Goal: Task Accomplishment & Management: Complete application form

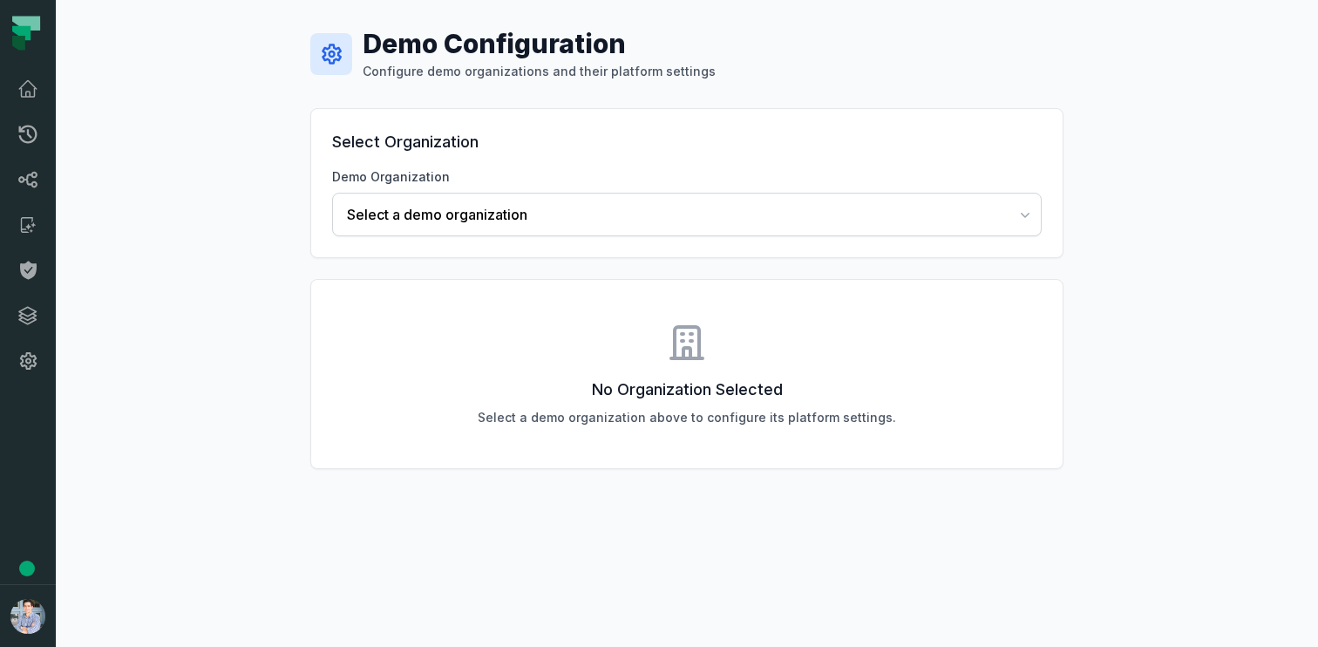
click at [223, 172] on div "Demo Configuration Configure demo organizations and their platform settings Sel…" at bounding box center [687, 323] width 1262 height 647
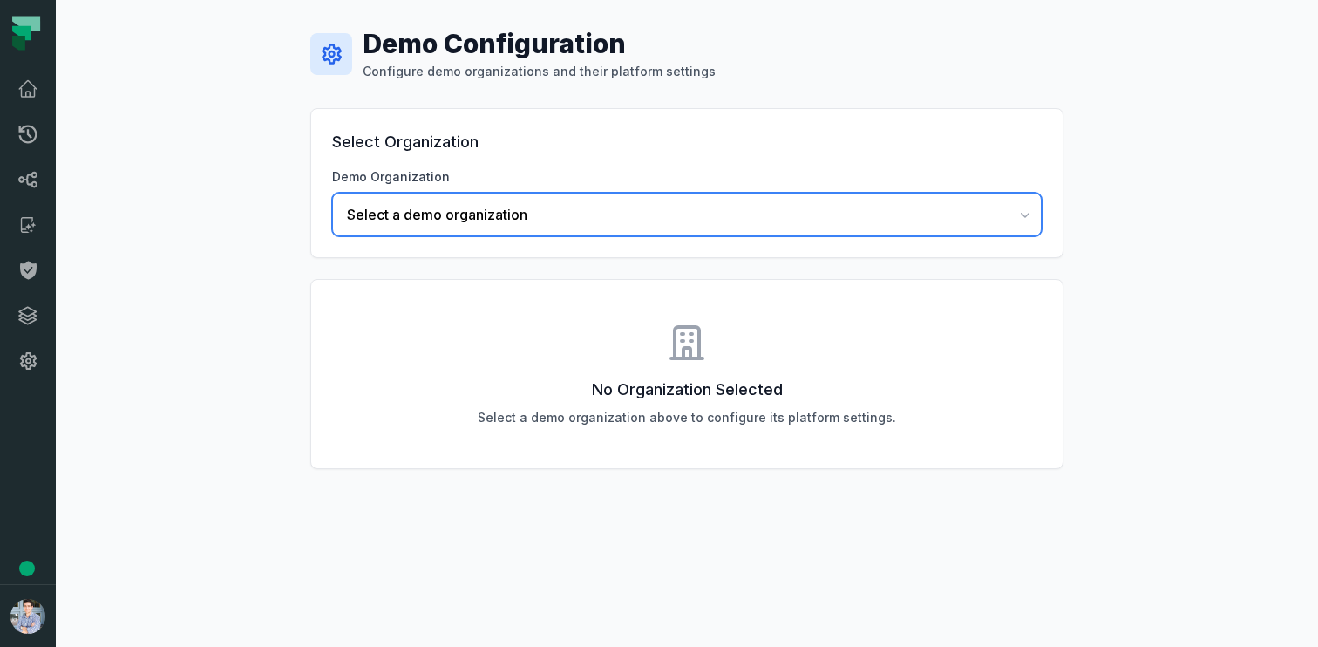
click at [370, 216] on span "Select a demo organization" at bounding box center [676, 214] width 659 height 21
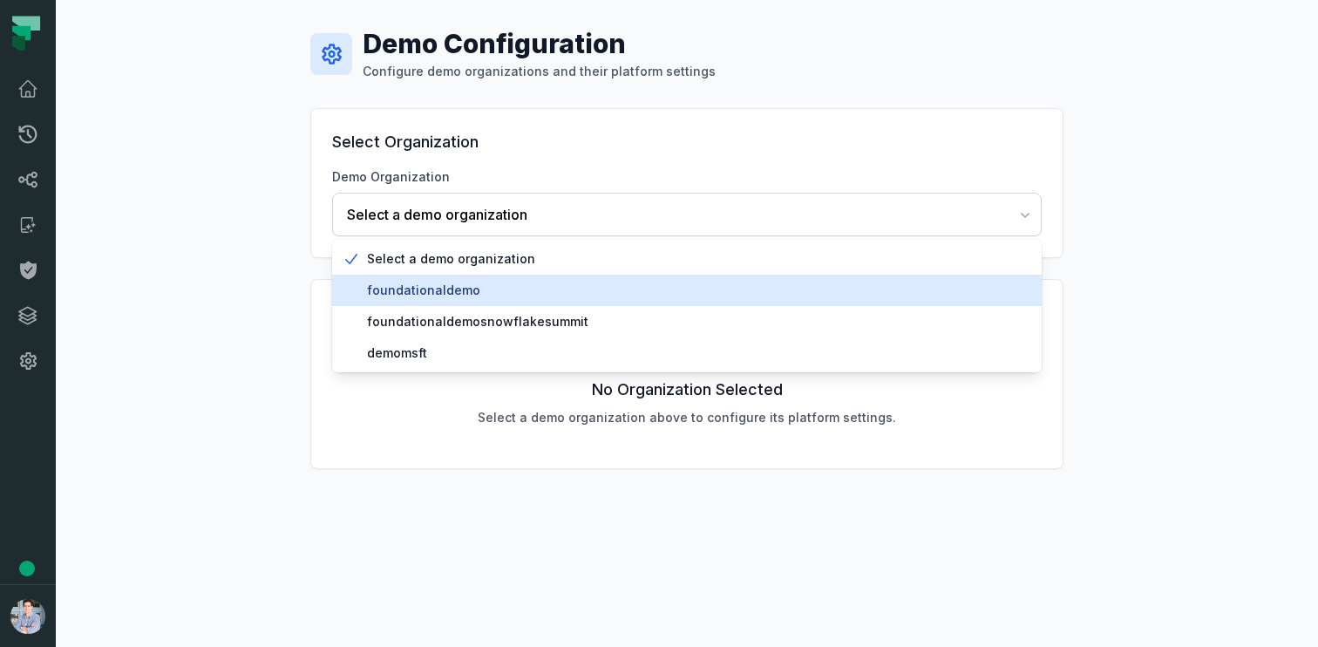
click at [388, 289] on span "foundationaldemo" at bounding box center [697, 290] width 661 height 17
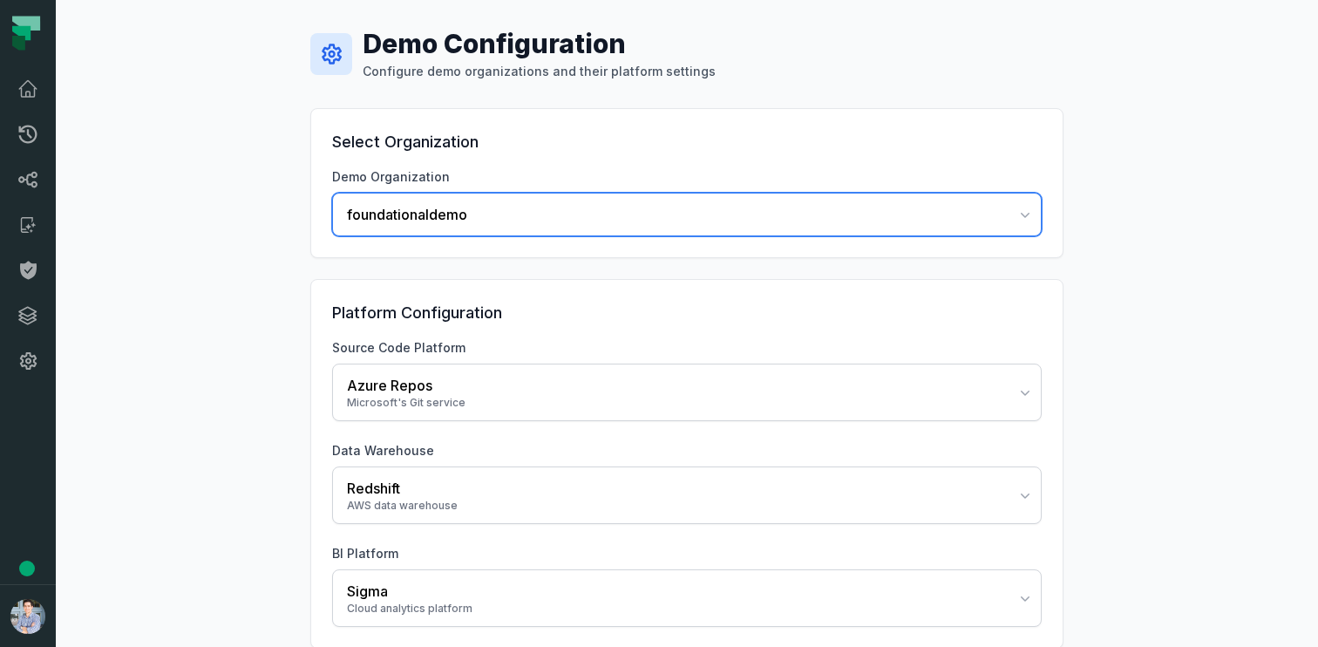
scroll to position [85, 0]
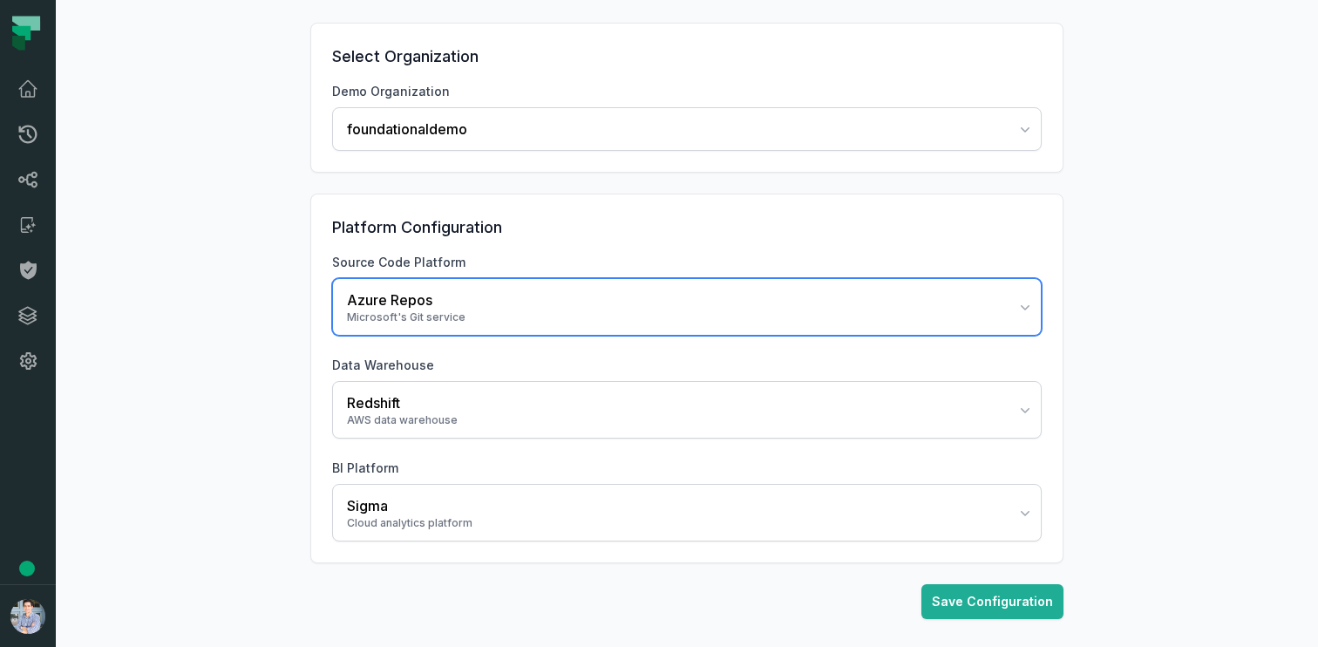
click at [400, 293] on div "Azure Repos" at bounding box center [676, 299] width 659 height 21
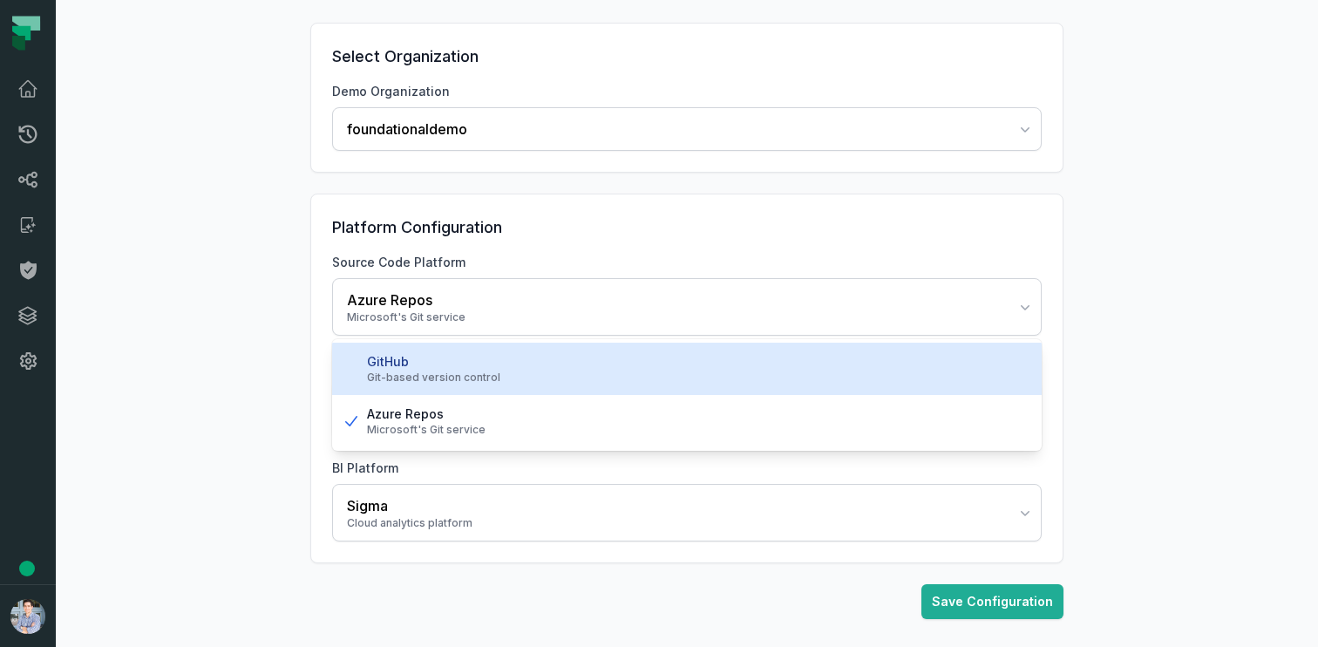
click at [408, 358] on div "GitHub" at bounding box center [697, 361] width 661 height 17
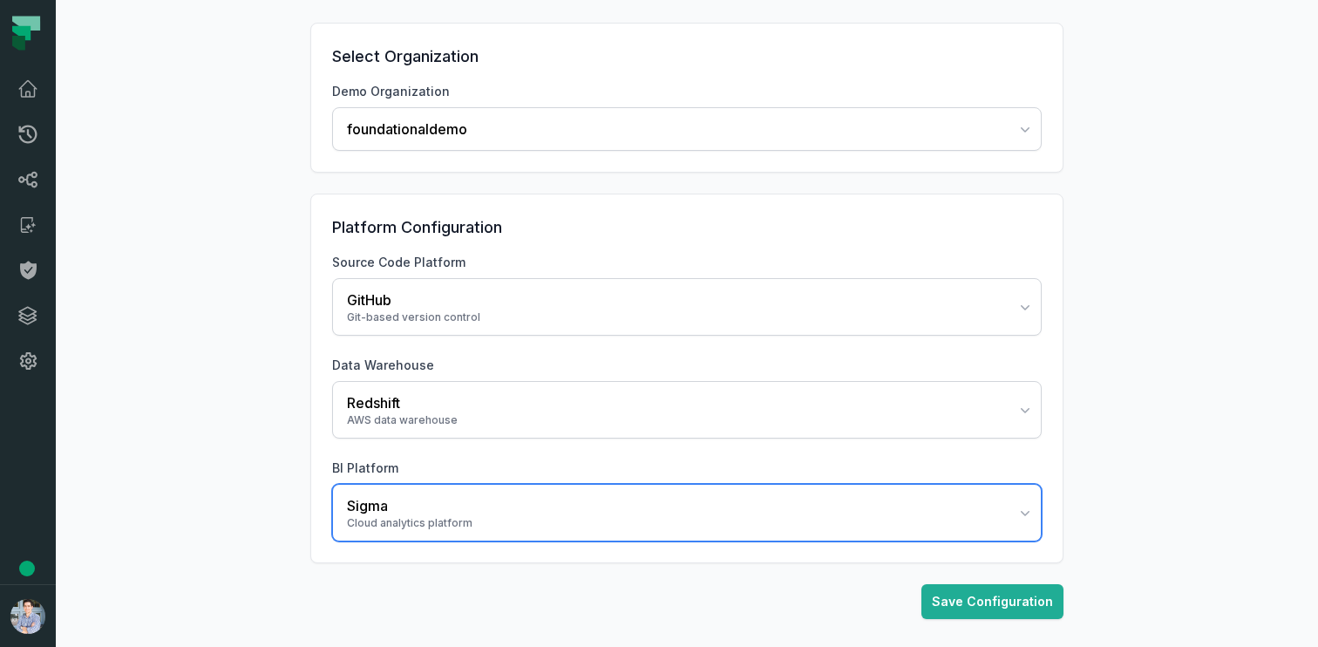
click at [403, 490] on button "Sigma Cloud analytics platform" at bounding box center [686, 513] width 709 height 58
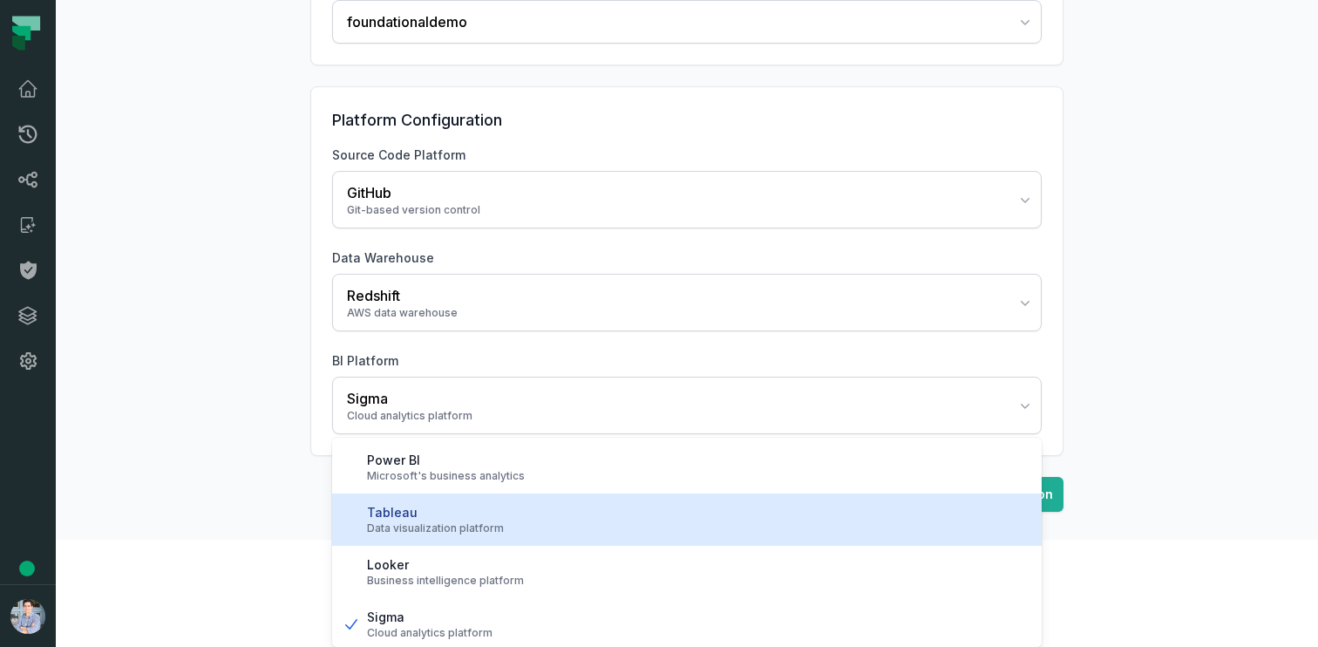
scroll to position [3, 0]
click at [404, 519] on div "Data visualization platform" at bounding box center [697, 525] width 661 height 14
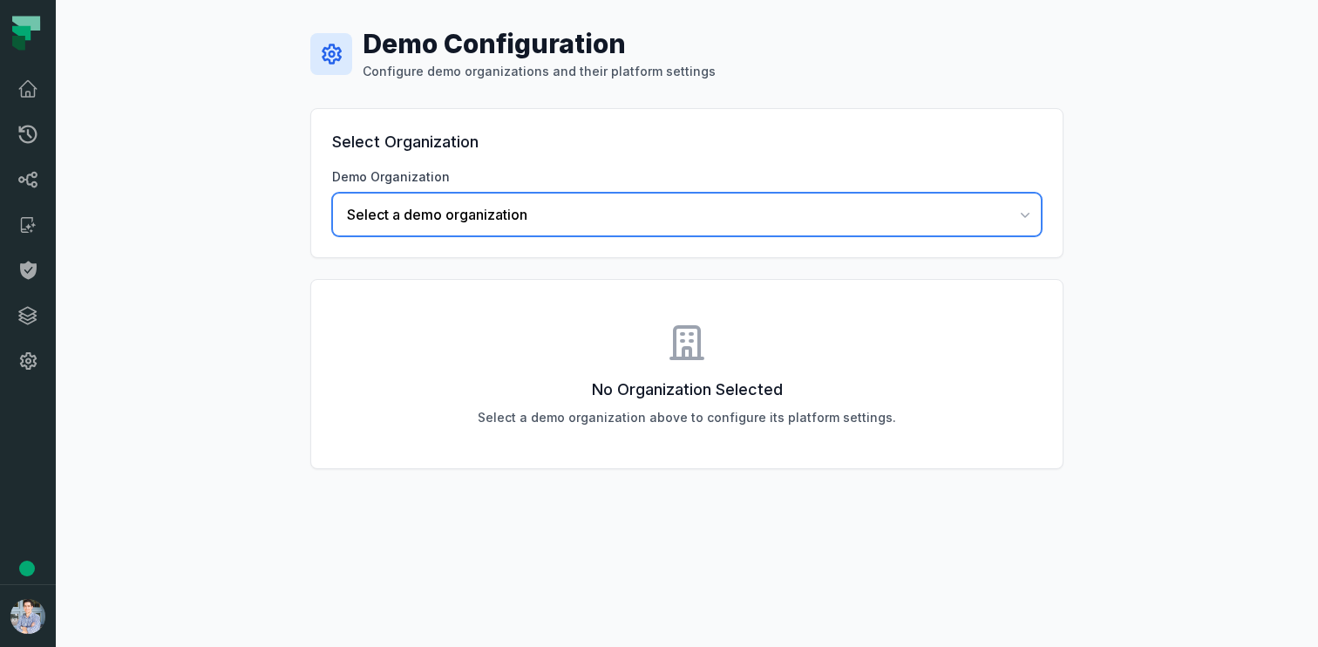
click at [440, 219] on span "Select a demo organization" at bounding box center [676, 214] width 659 height 21
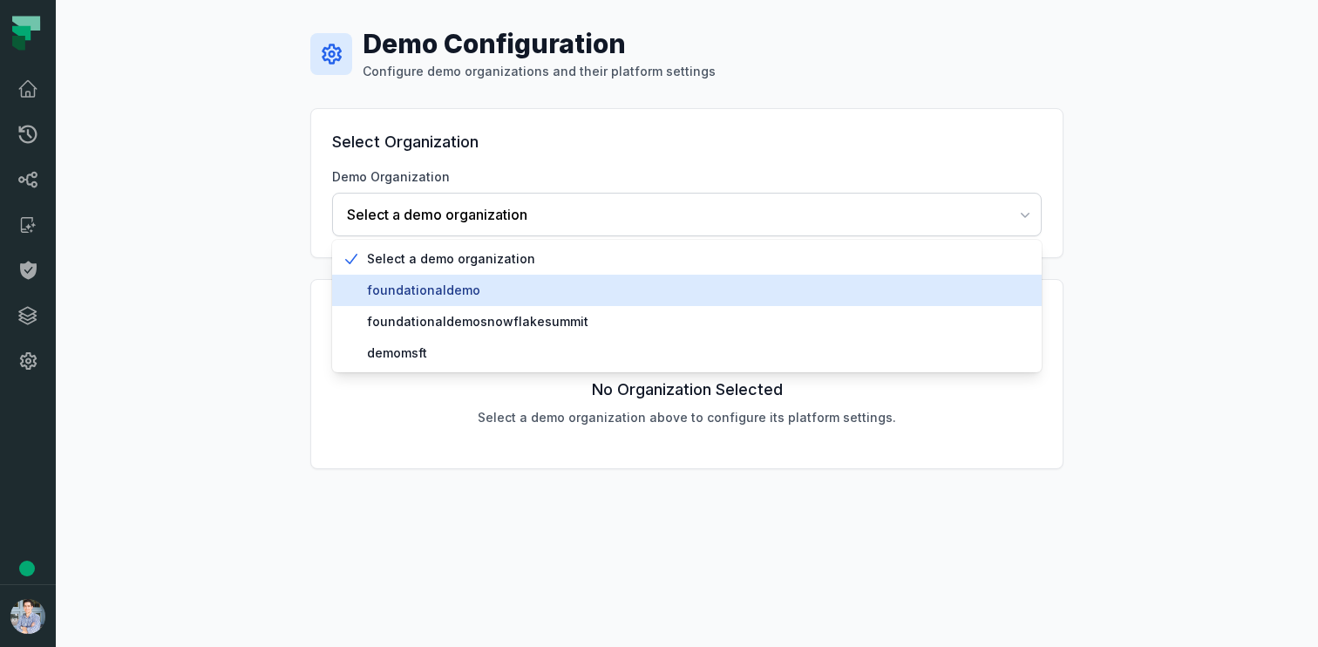
click at [422, 294] on span "foundationaldemo" at bounding box center [697, 290] width 661 height 17
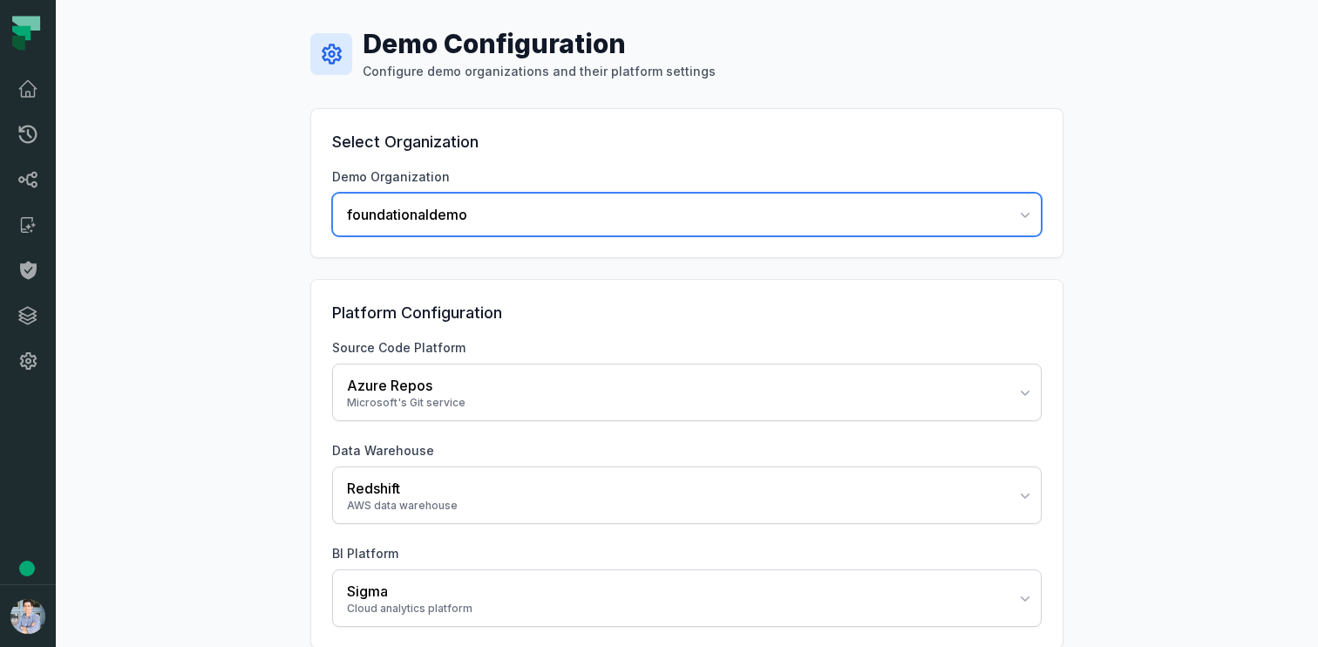
scroll to position [85, 0]
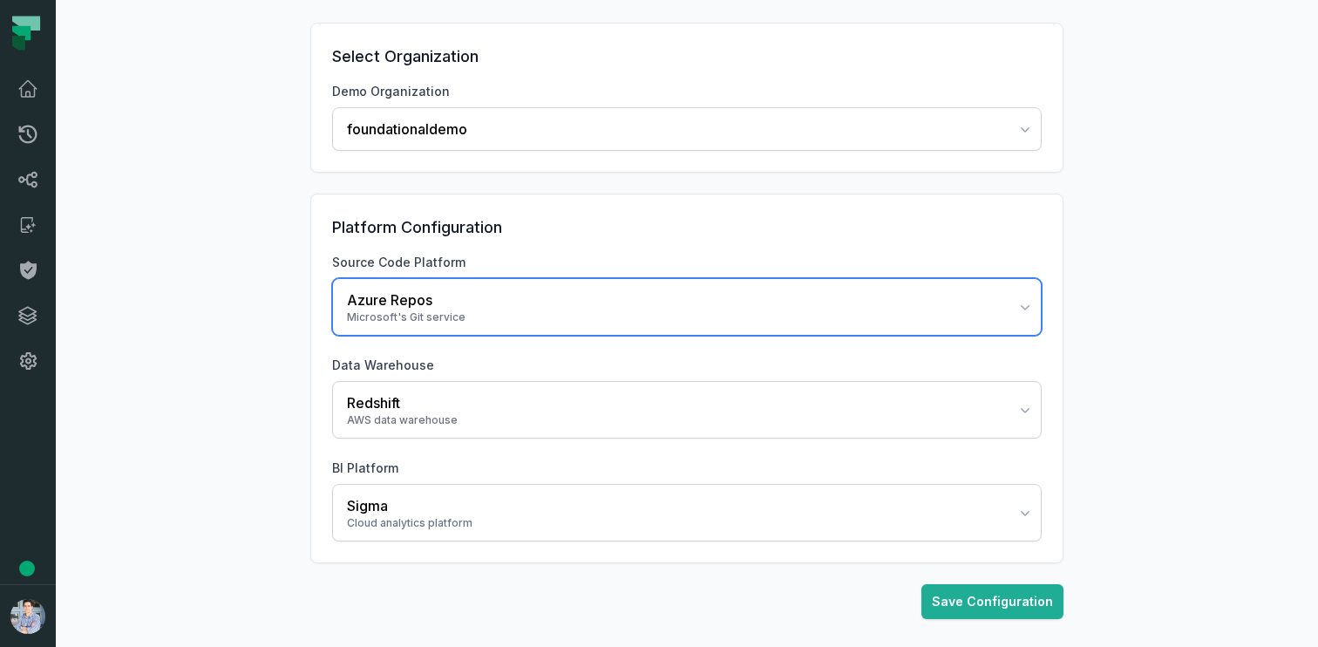
click at [406, 318] on div "Microsoft's Git service" at bounding box center [676, 317] width 659 height 14
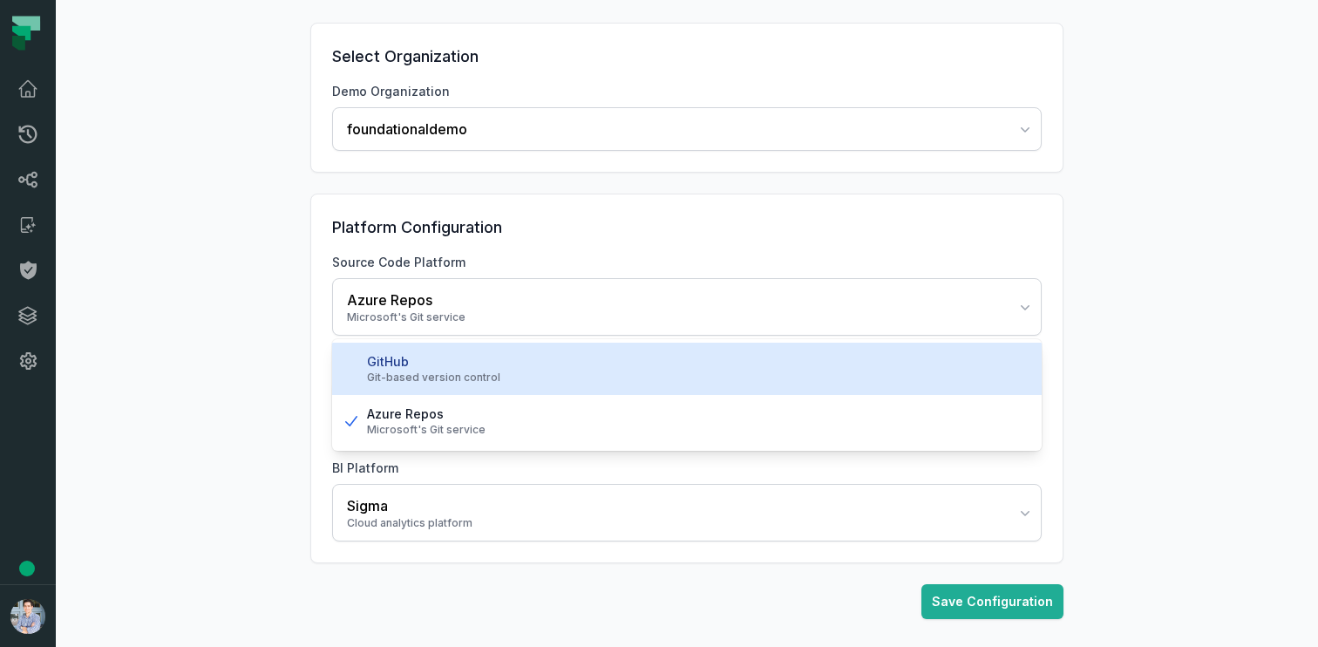
click at [399, 358] on div "GitHub" at bounding box center [697, 361] width 661 height 17
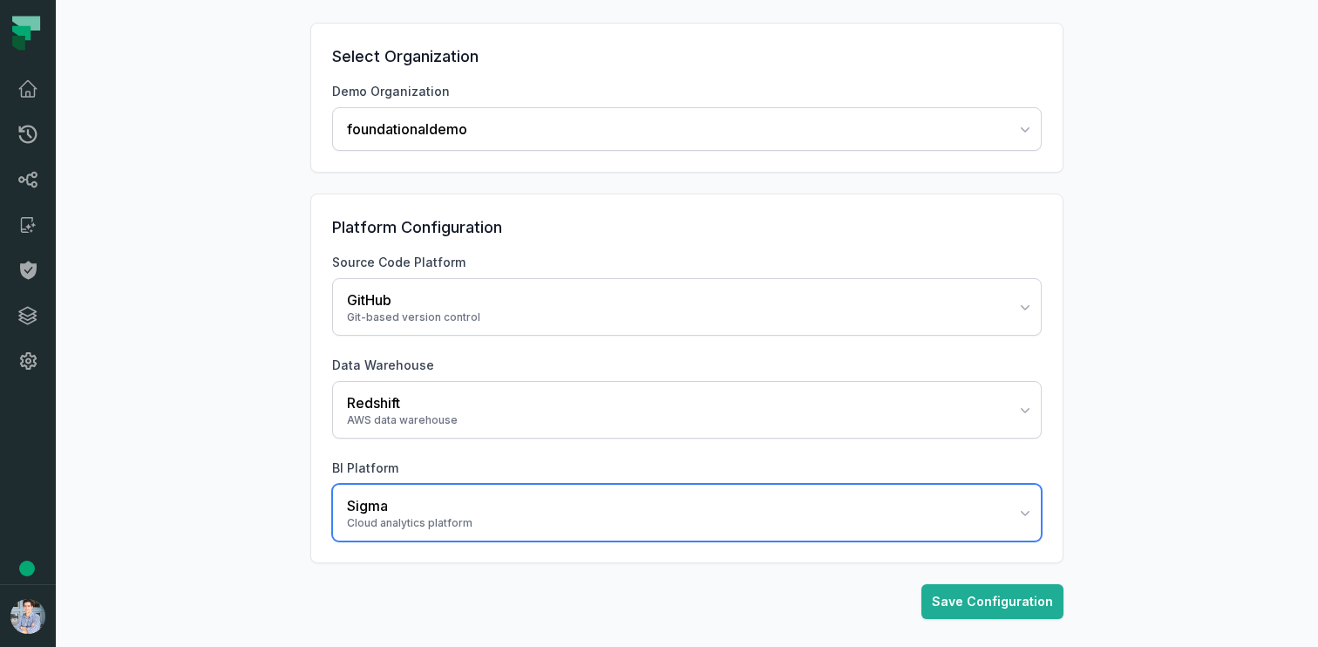
click at [403, 498] on div "Sigma" at bounding box center [676, 505] width 659 height 21
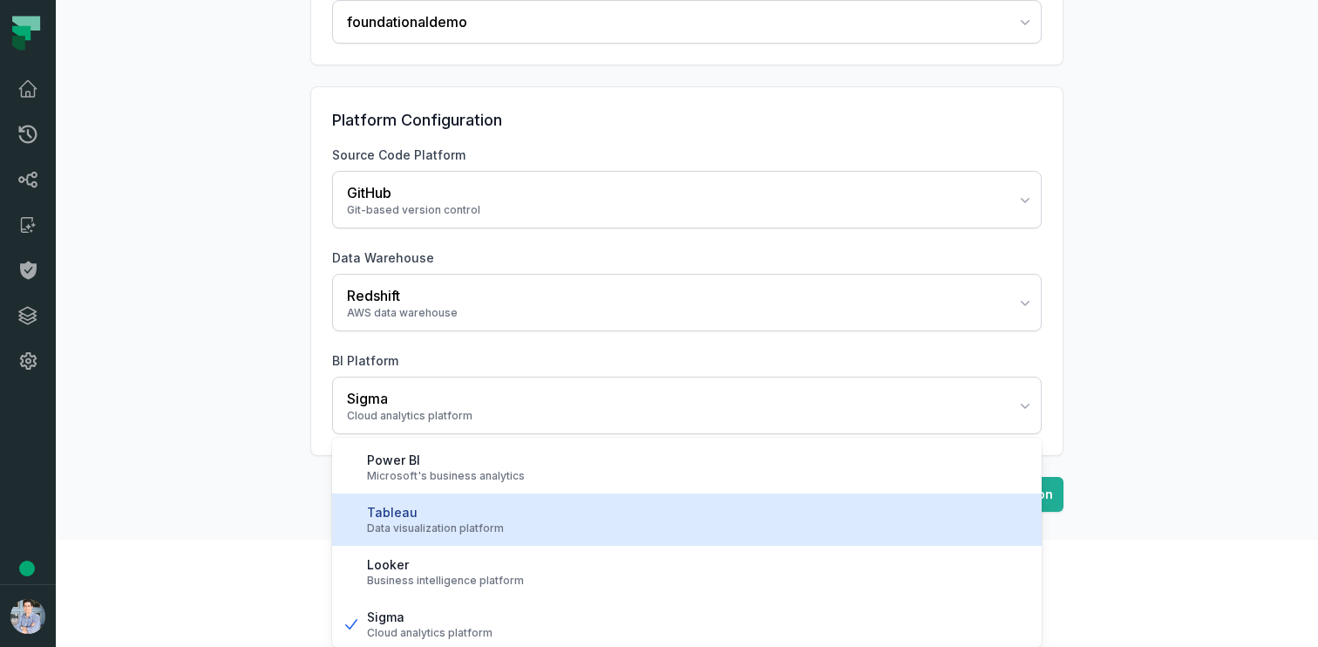
scroll to position [3, 0]
click at [398, 512] on div "Tableau" at bounding box center [697, 508] width 661 height 17
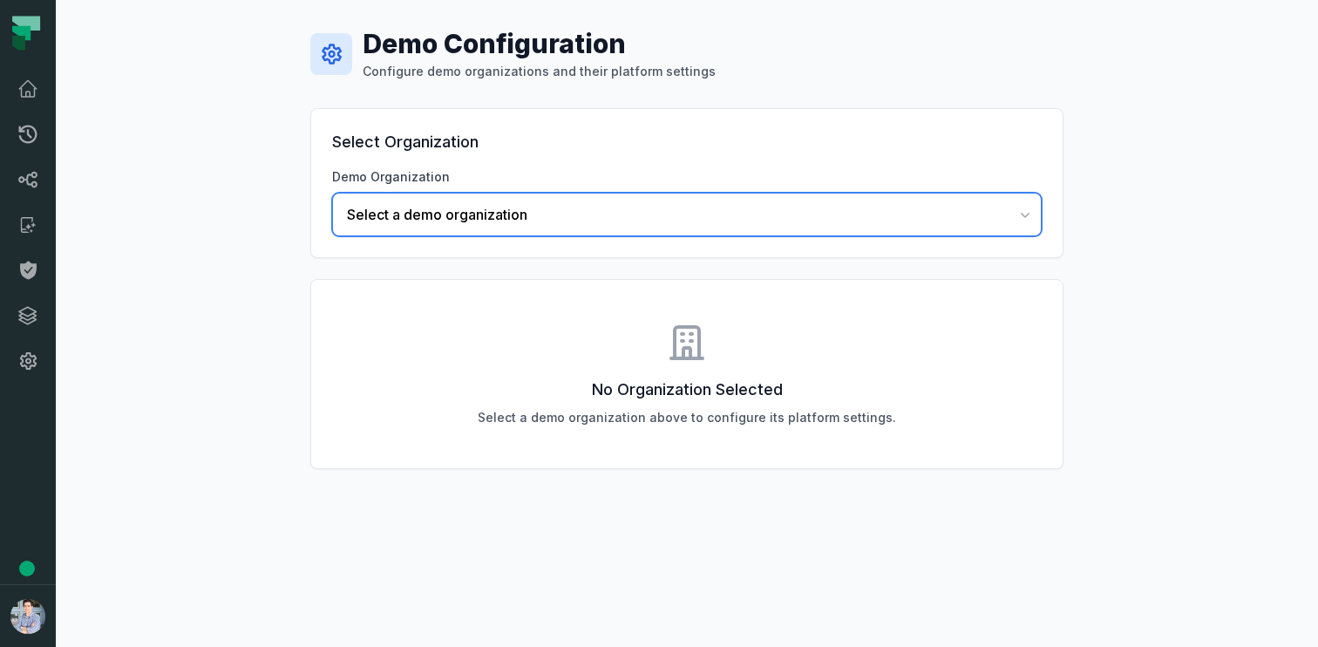
click at [439, 210] on span "Select a demo organization" at bounding box center [676, 214] width 659 height 21
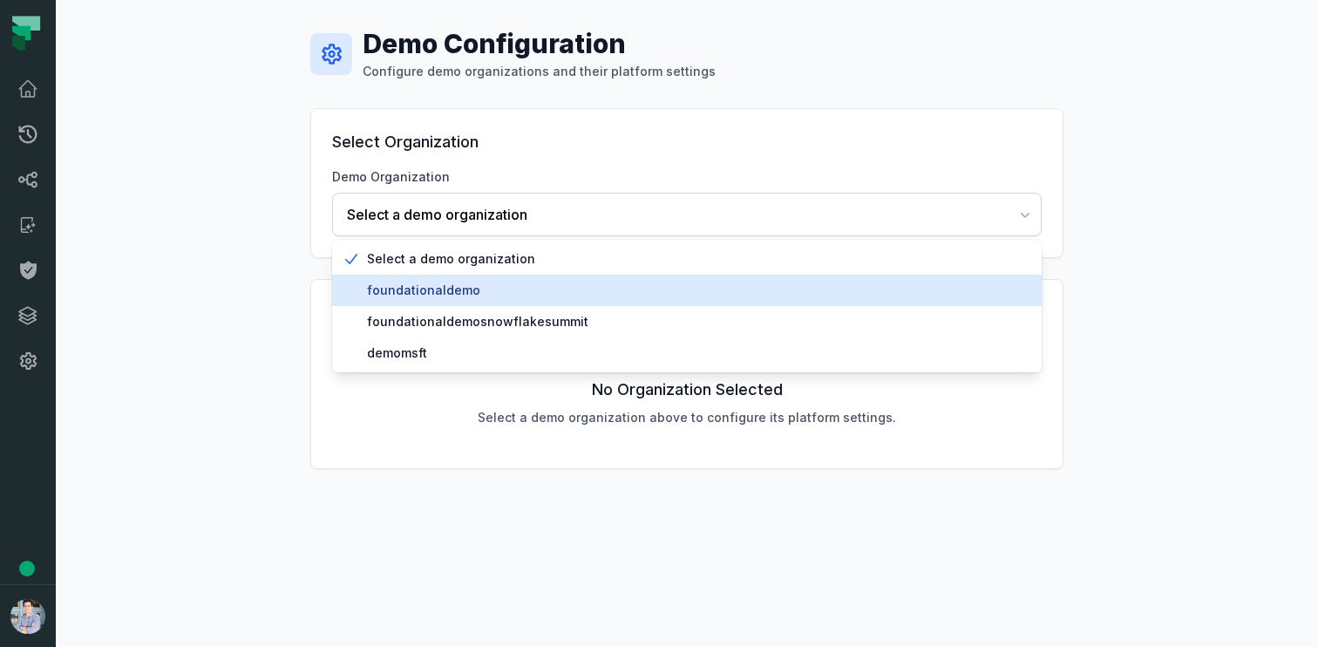
click at [402, 284] on span "foundationaldemo" at bounding box center [697, 290] width 661 height 17
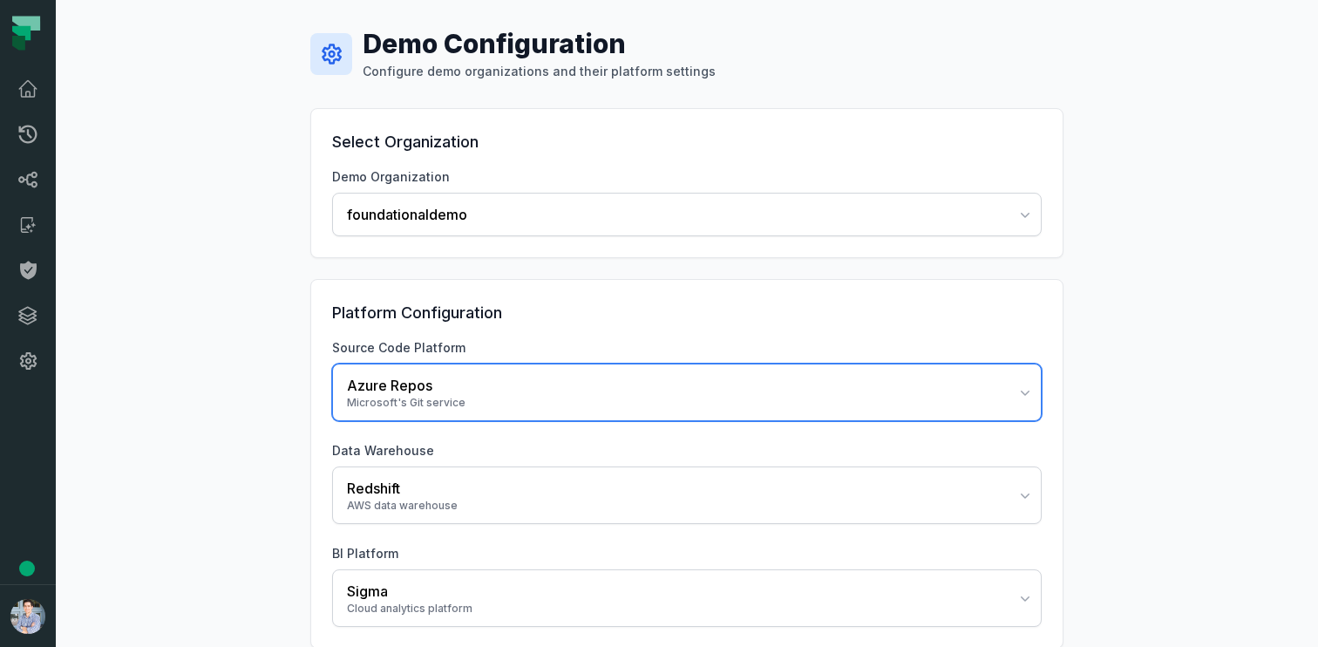
click at [439, 397] on div "Microsoft's Git service" at bounding box center [676, 403] width 659 height 14
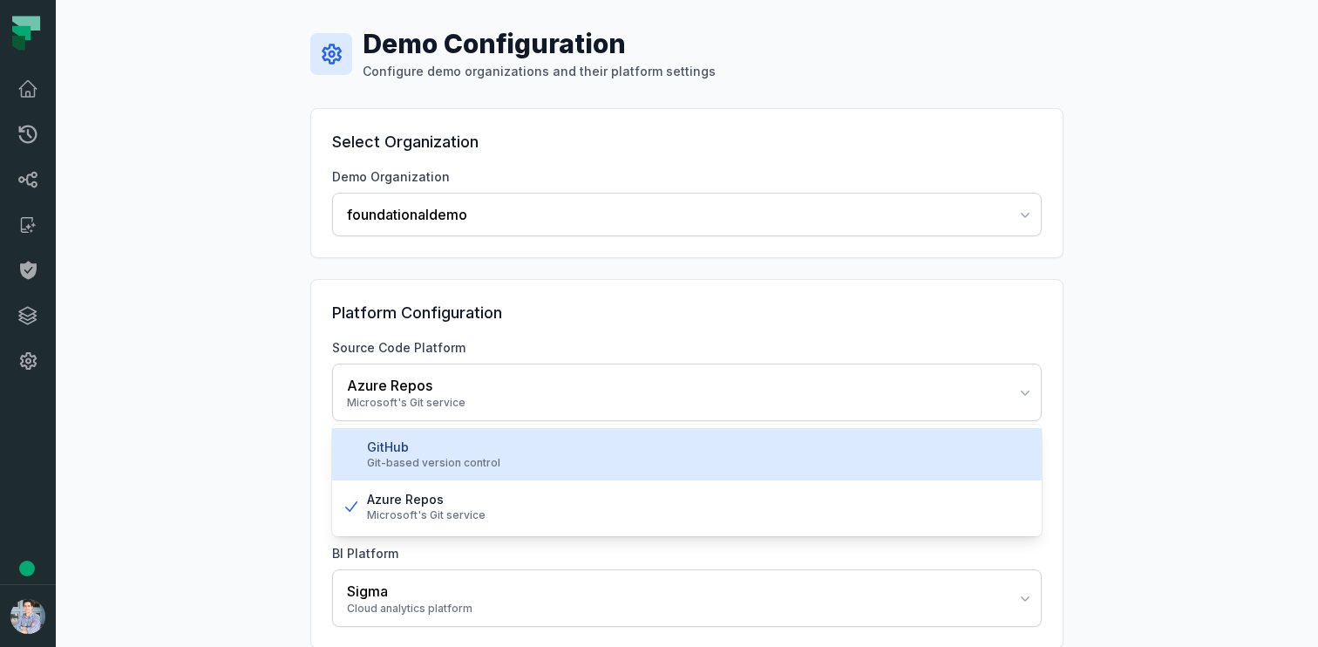
click at [425, 438] on div "GitHub" at bounding box center [697, 446] width 661 height 17
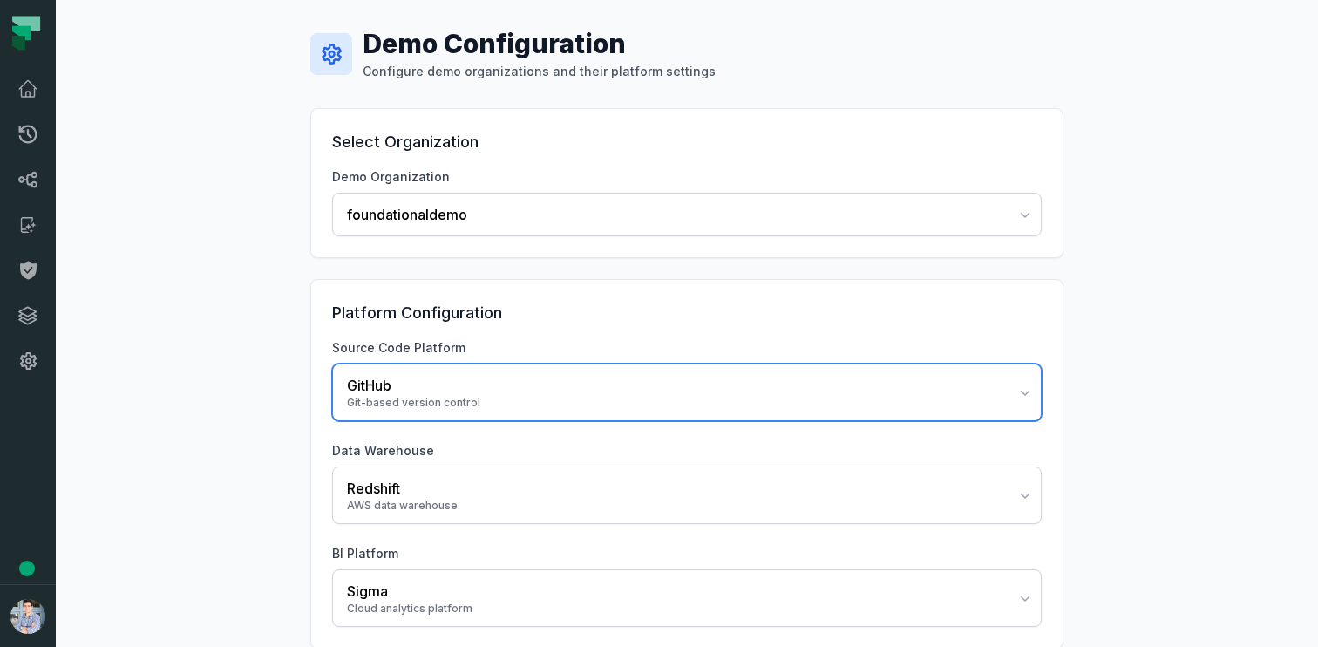
scroll to position [85, 0]
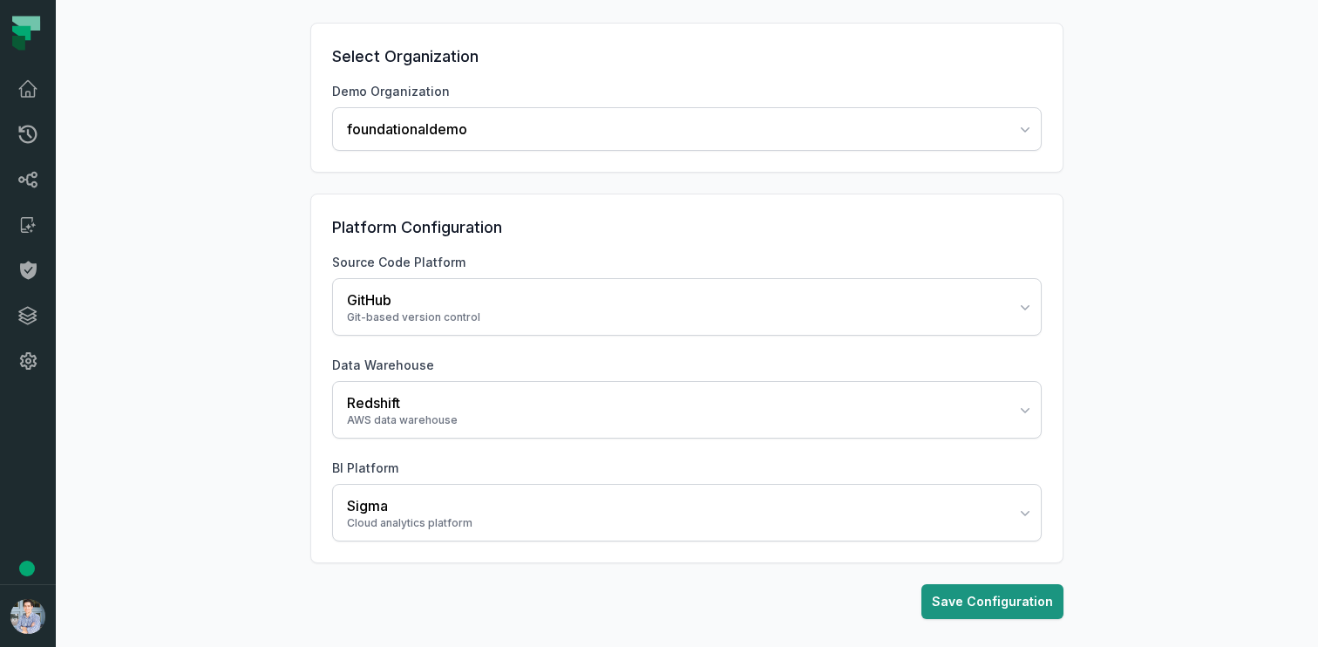
click at [974, 602] on button "Save Configuration" at bounding box center [992, 601] width 142 height 35
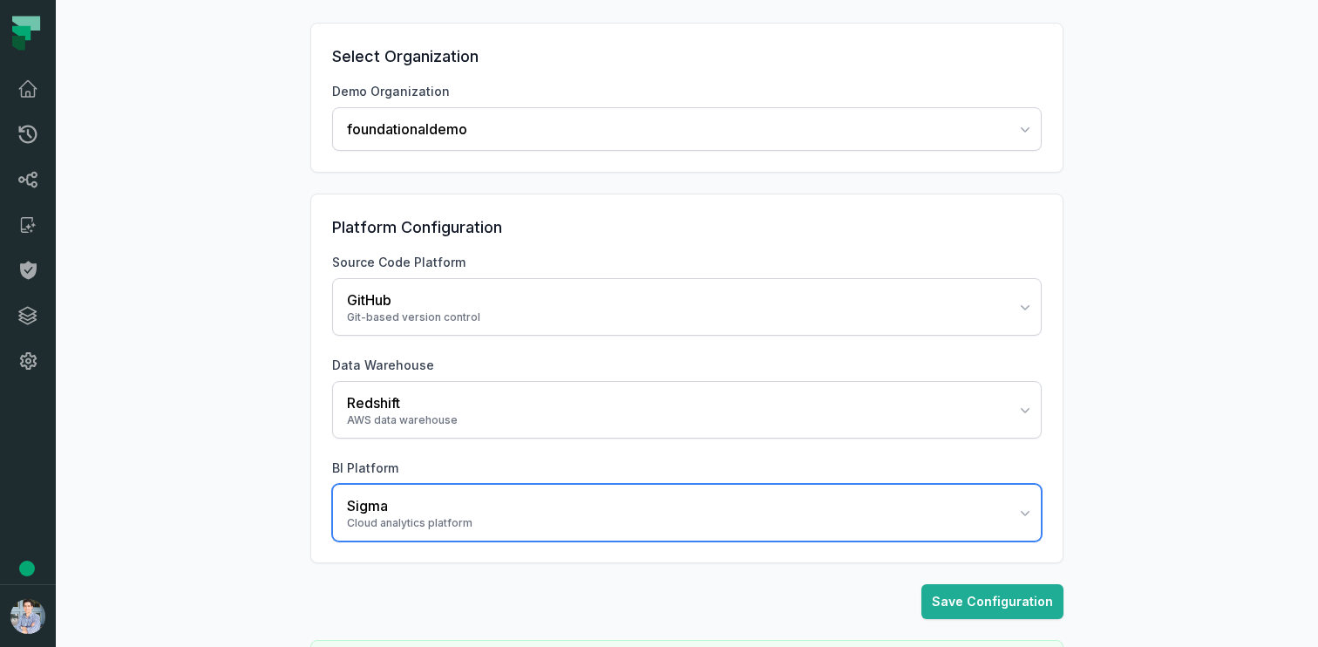
click at [478, 512] on div "Sigma" at bounding box center [676, 505] width 659 height 21
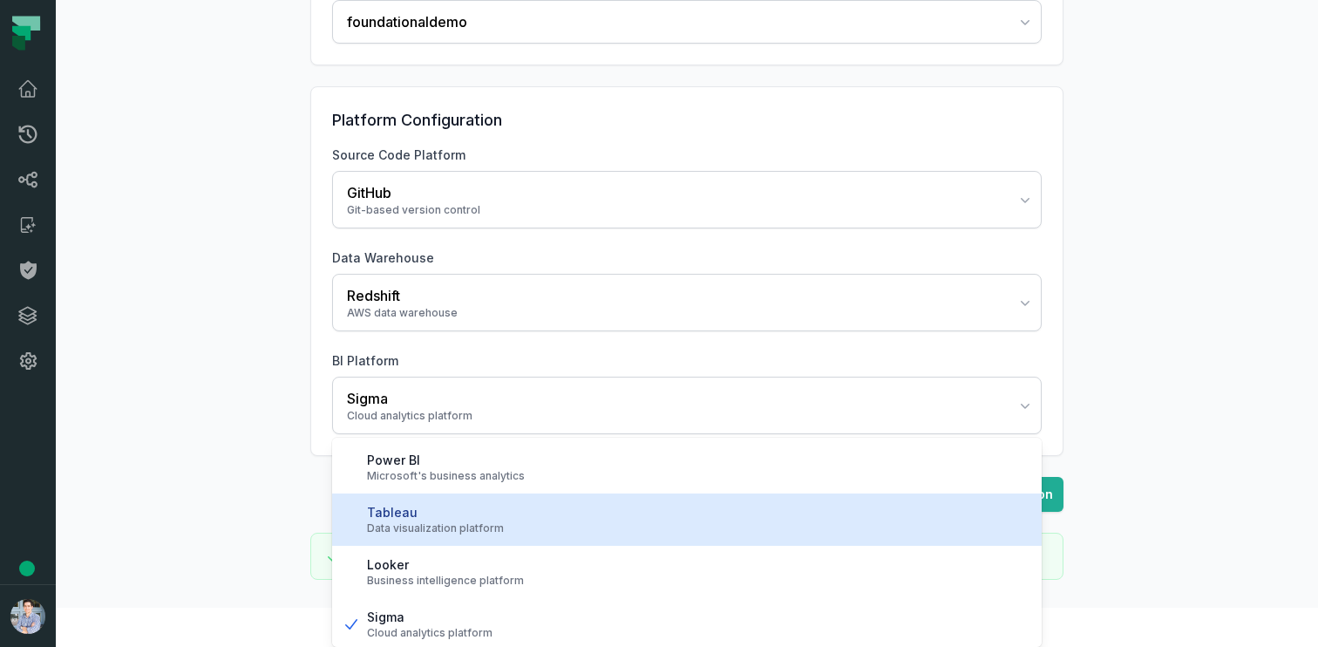
scroll to position [3, 0]
click at [464, 516] on div "Tableau" at bounding box center [697, 508] width 661 height 17
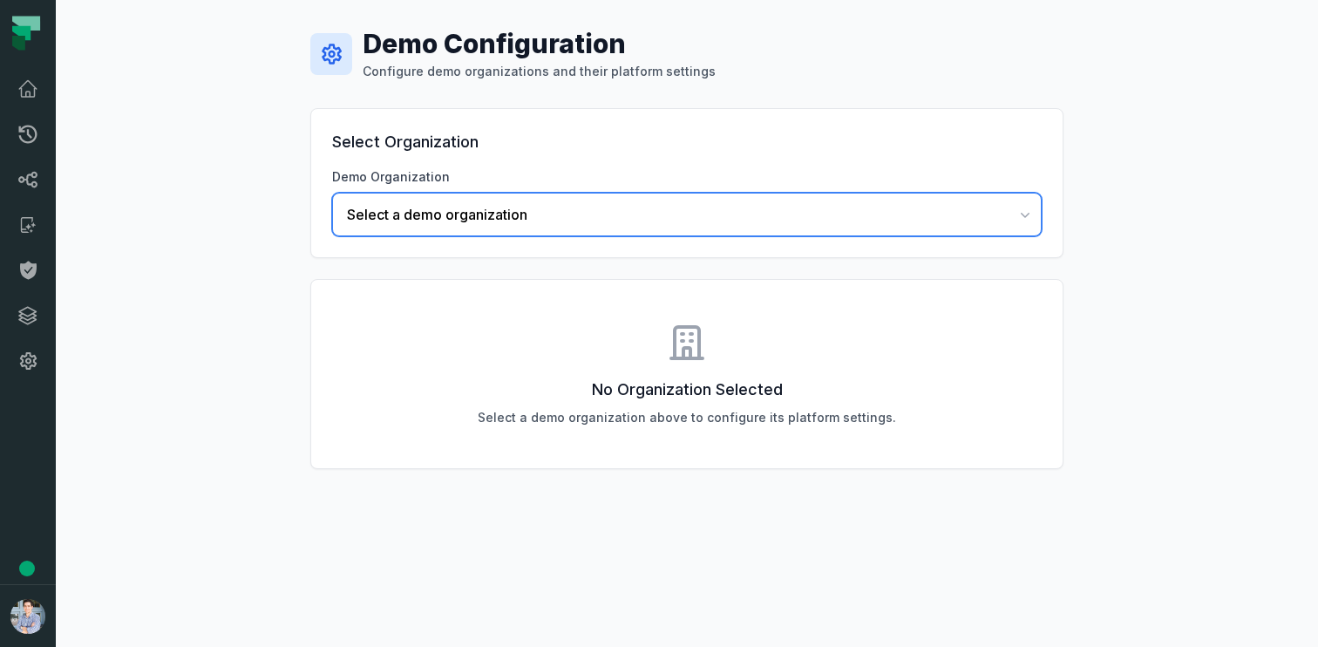
click at [445, 207] on span "Select a demo organization" at bounding box center [676, 214] width 659 height 21
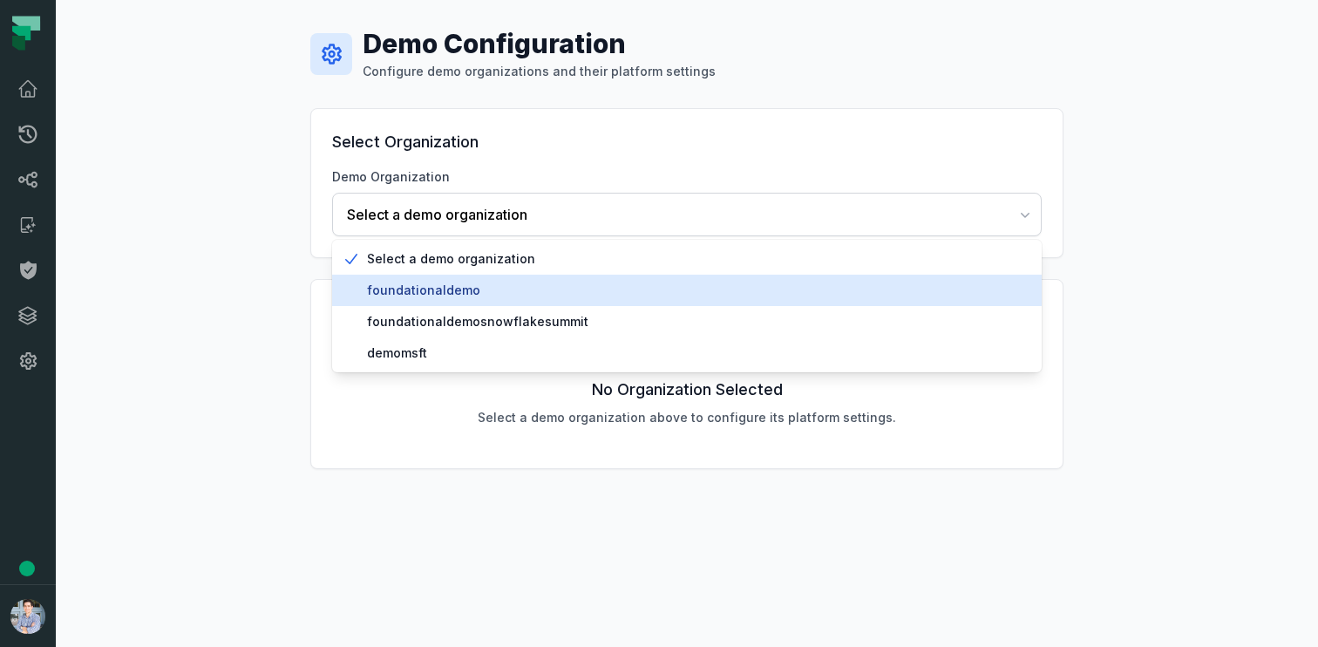
click at [429, 296] on span "foundationaldemo" at bounding box center [697, 290] width 661 height 17
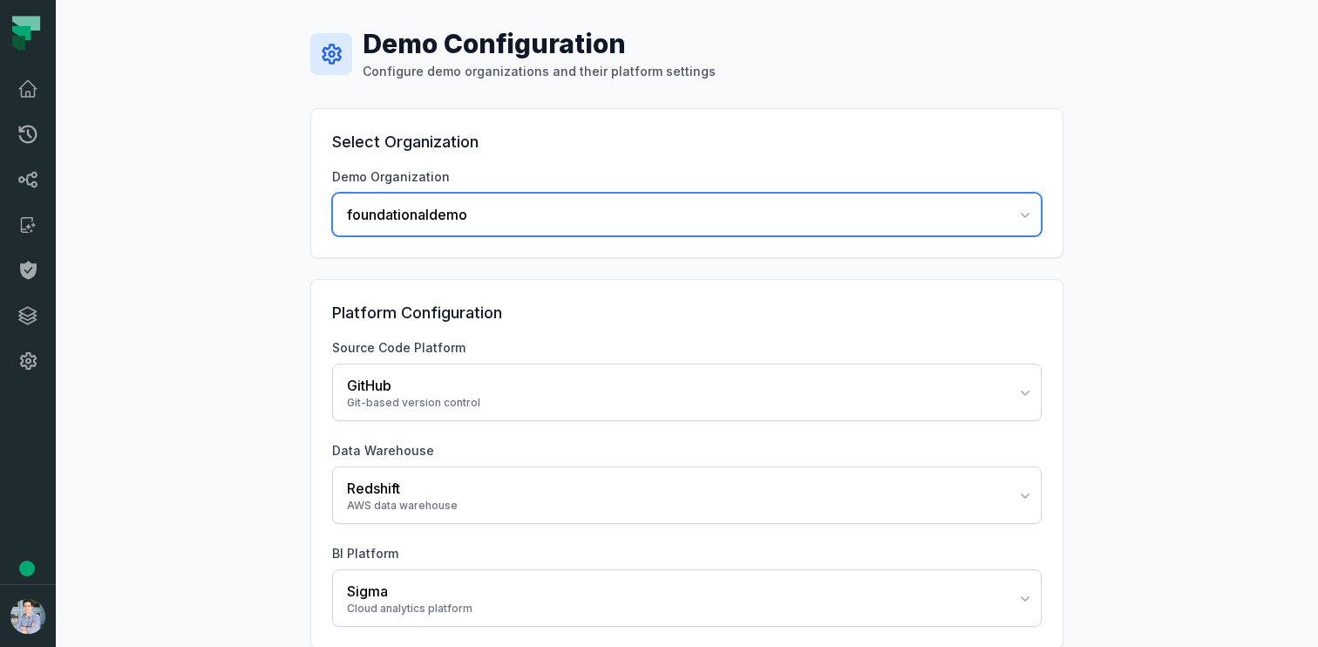
scroll to position [85, 0]
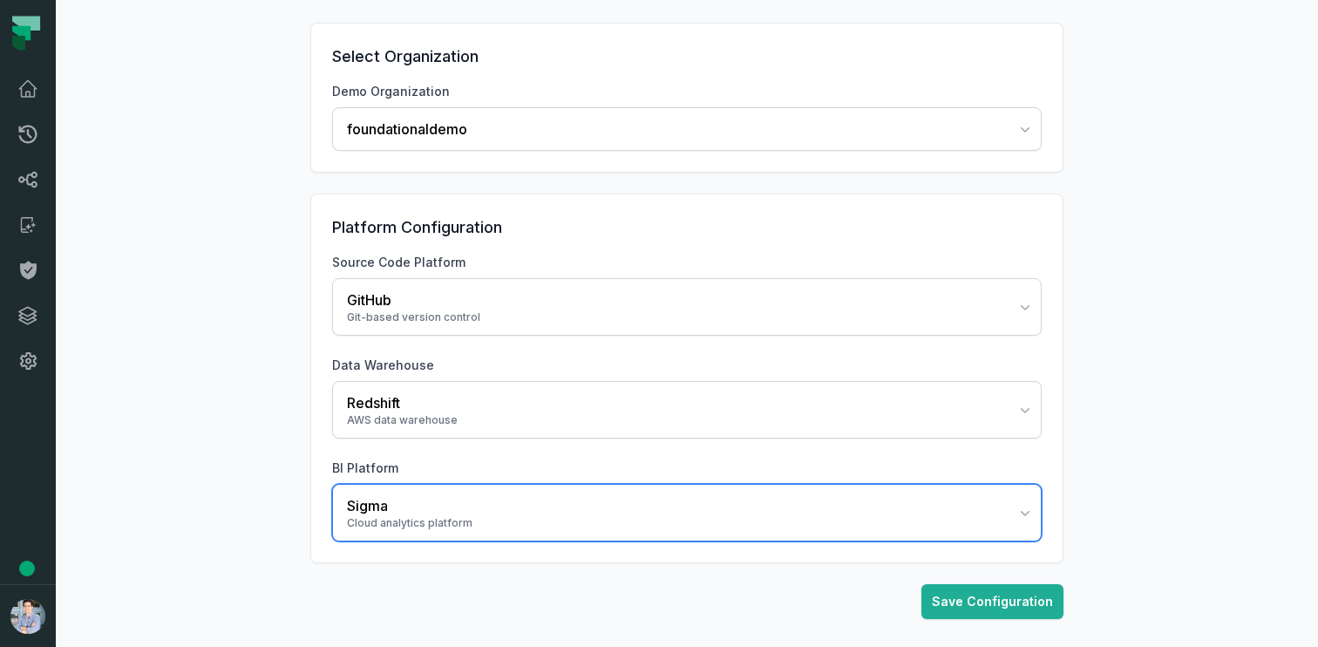
click at [431, 485] on button "Sigma Cloud analytics platform" at bounding box center [686, 513] width 709 height 58
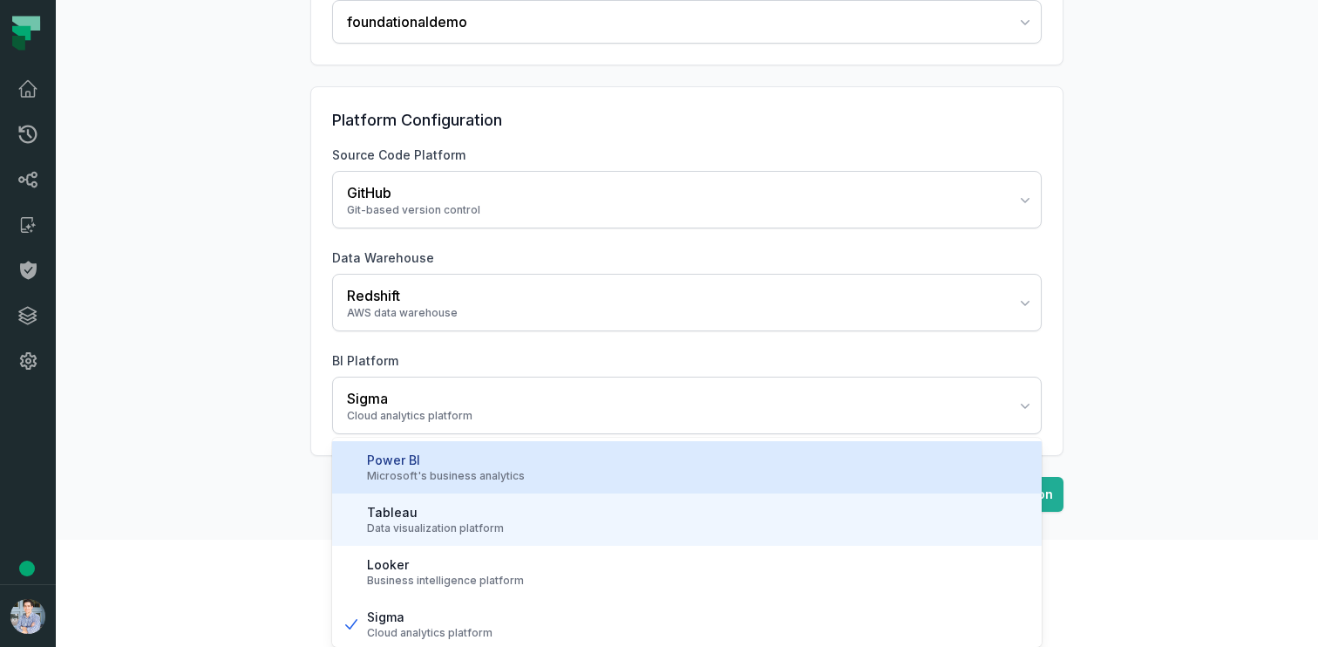
scroll to position [3, 0]
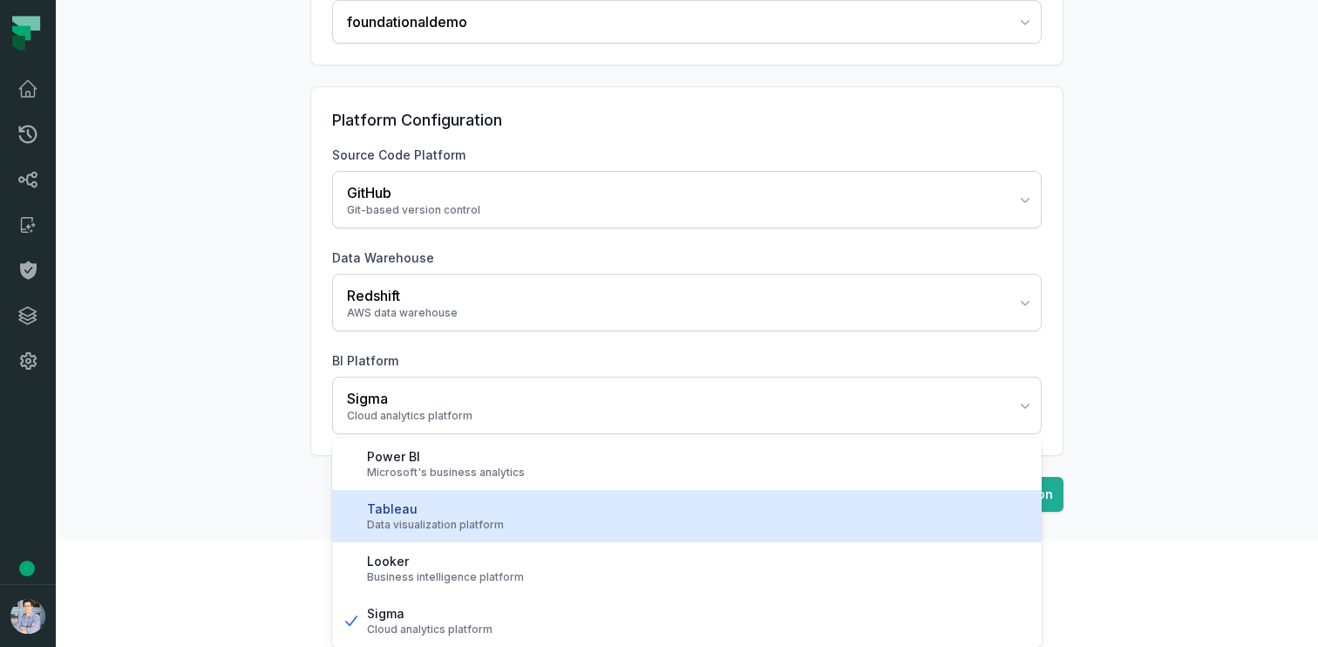
click at [430, 525] on div "Data visualization platform" at bounding box center [697, 525] width 661 height 14
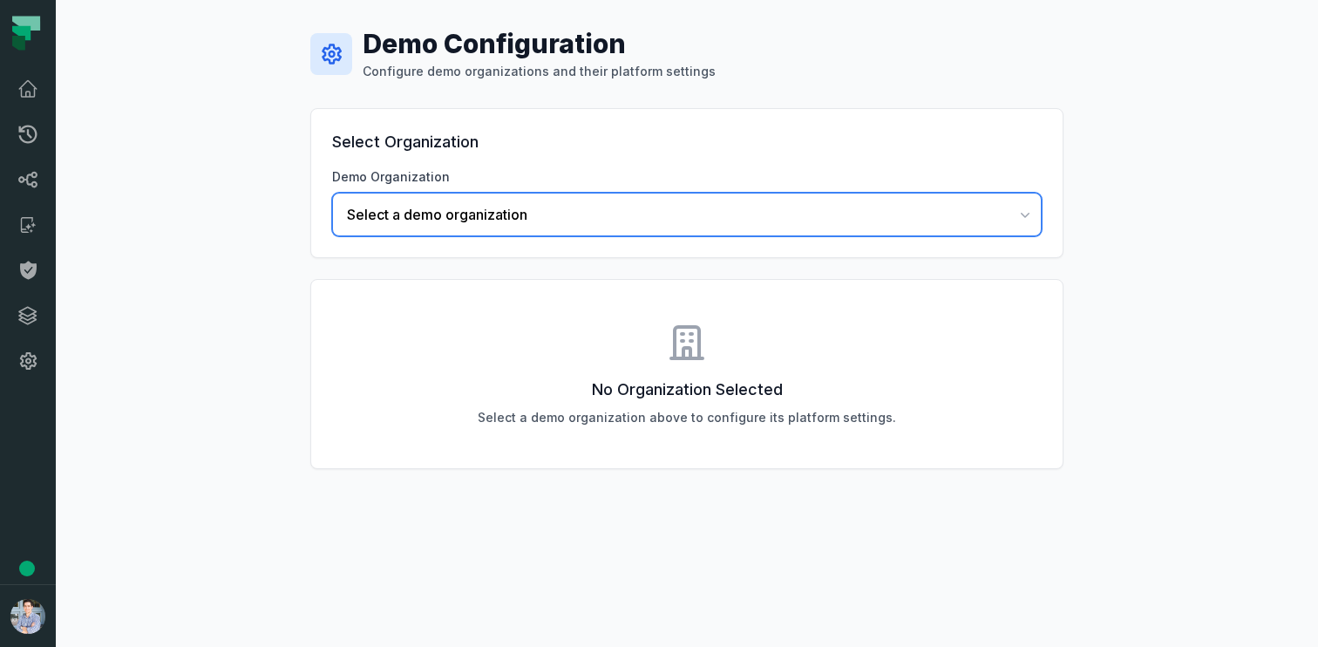
click at [433, 200] on button "Select a demo organization" at bounding box center [686, 215] width 709 height 44
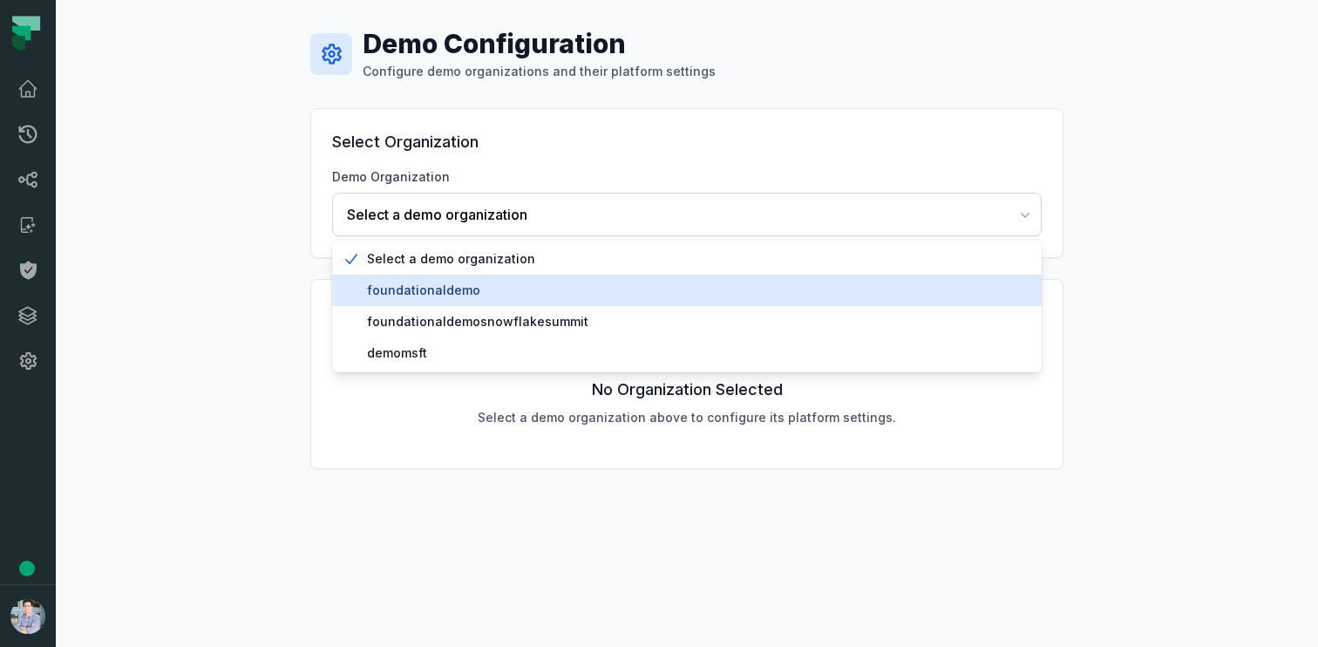
click at [423, 277] on div "foundationaldemo" at bounding box center [686, 290] width 709 height 31
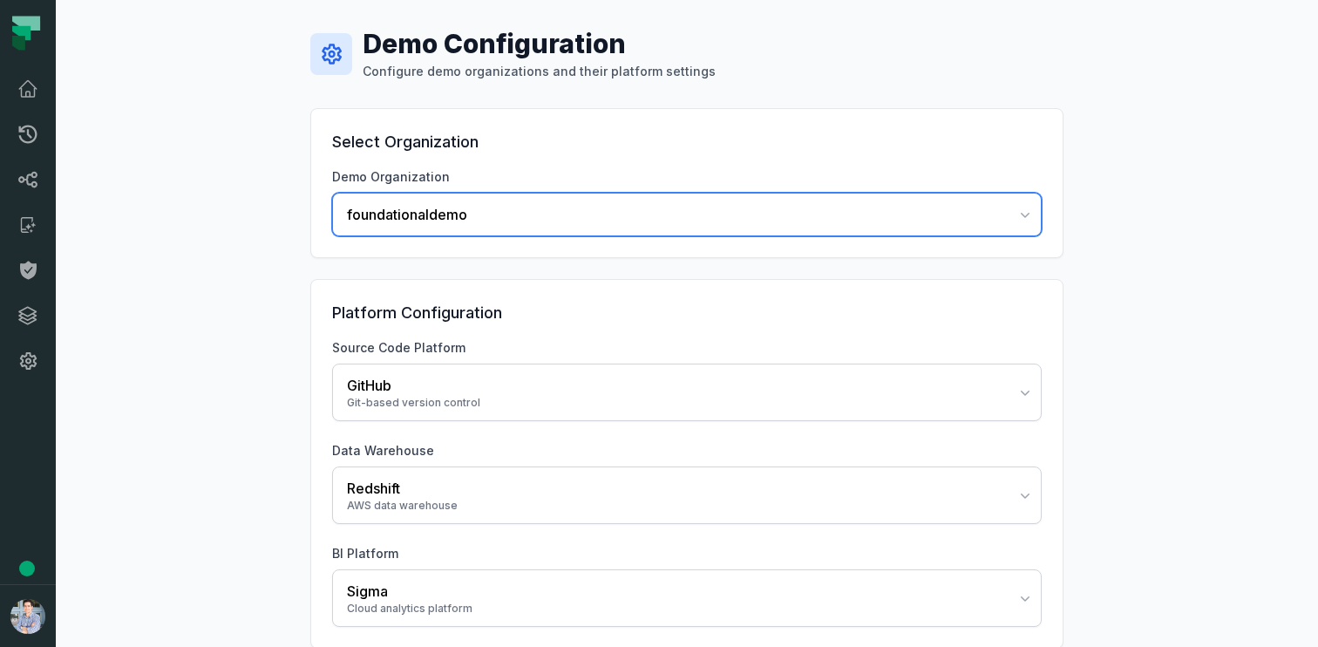
scroll to position [85, 0]
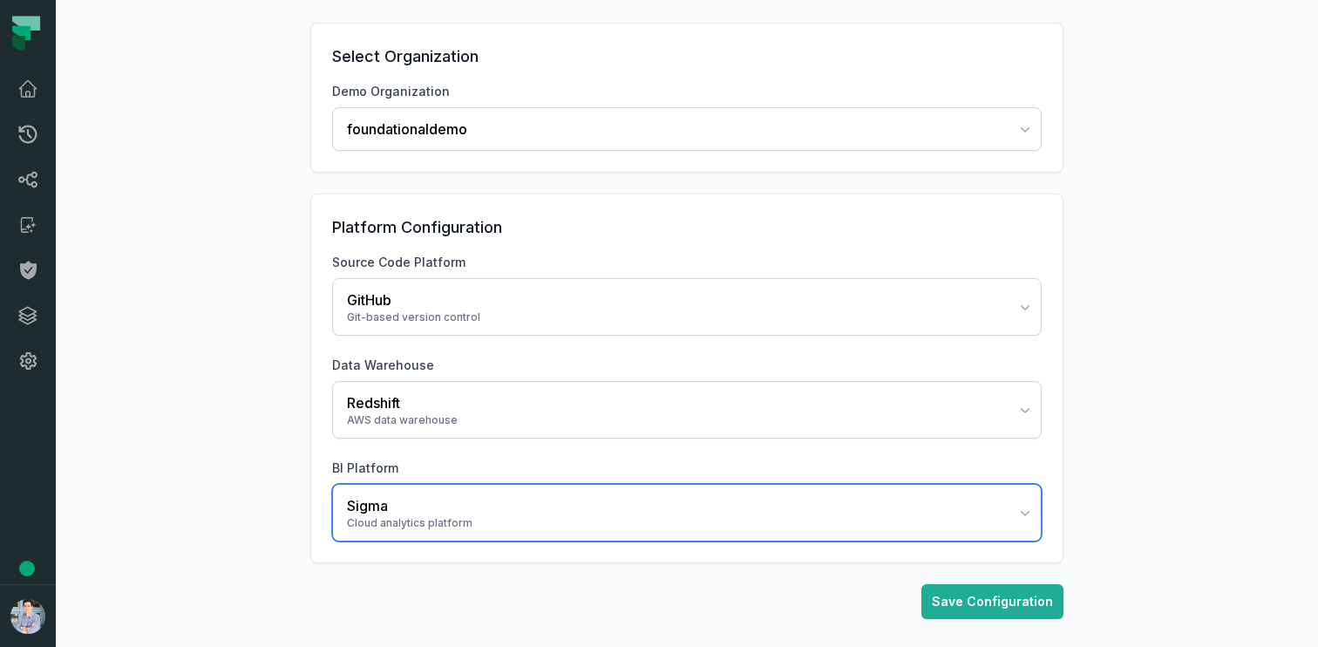
click at [371, 516] on div "Cloud analytics platform" at bounding box center [676, 523] width 659 height 14
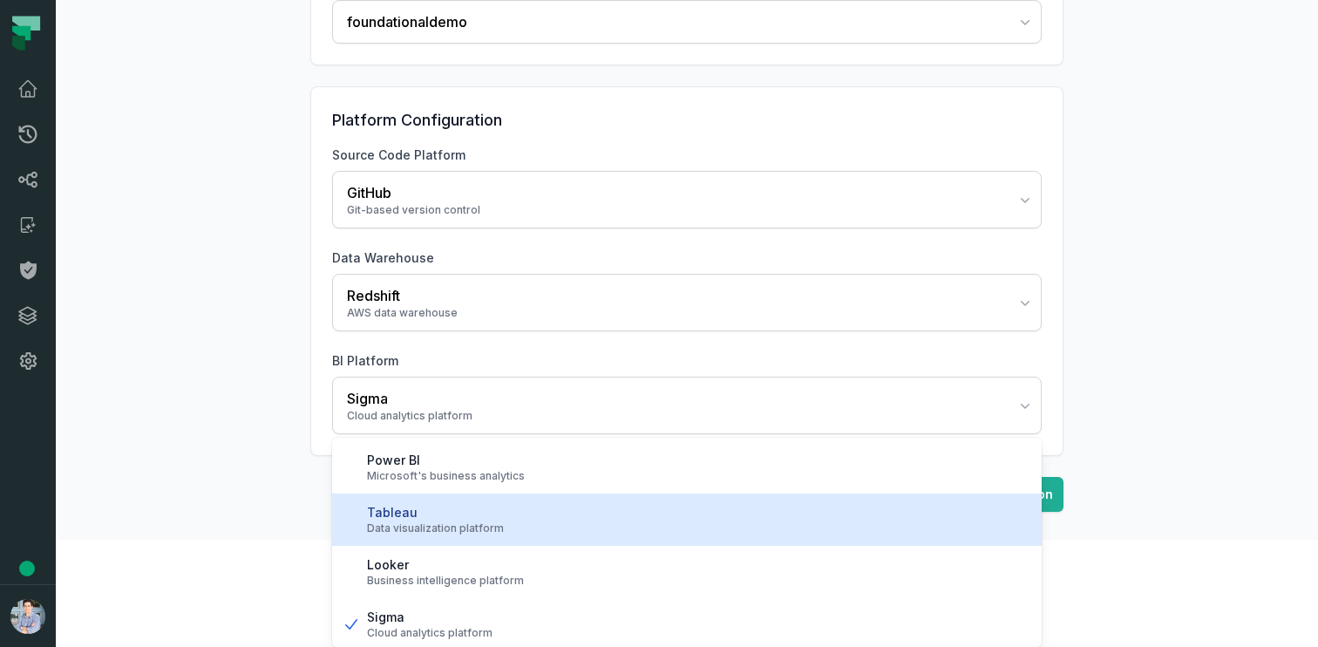
scroll to position [3, 0]
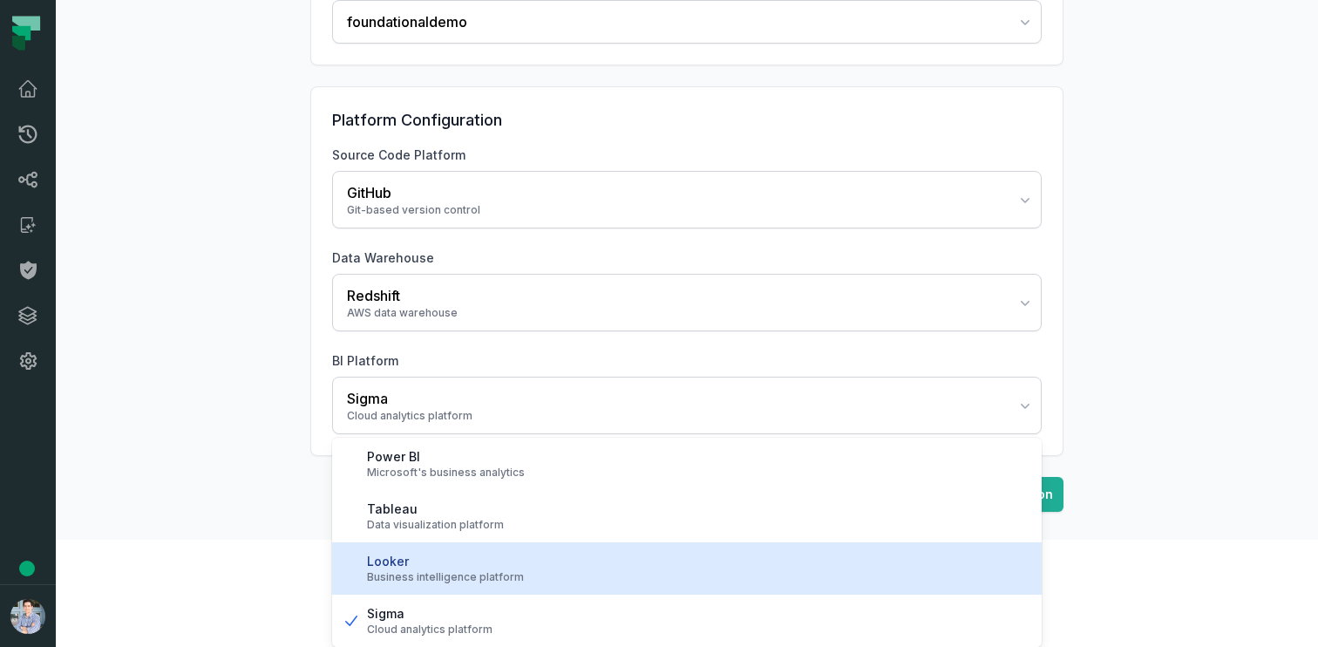
click at [380, 584] on div "Looker Business intelligence platform" at bounding box center [686, 568] width 709 height 52
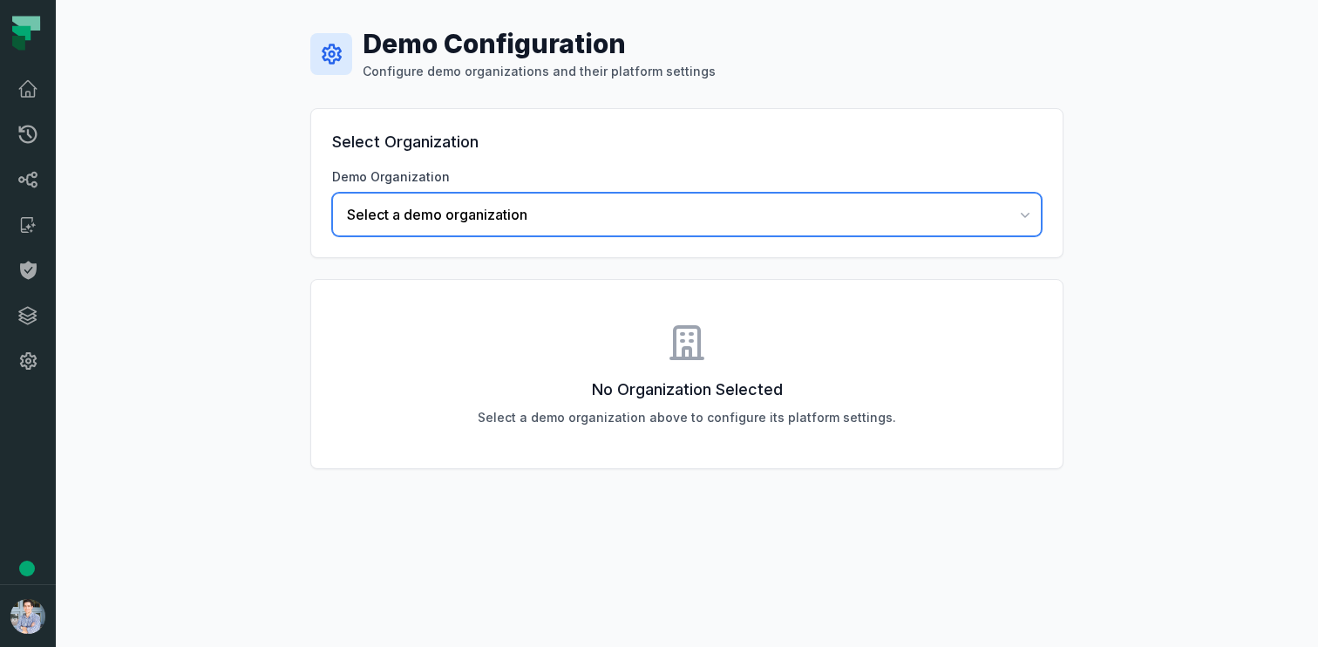
click at [458, 221] on span "Select a demo organization" at bounding box center [676, 214] width 659 height 21
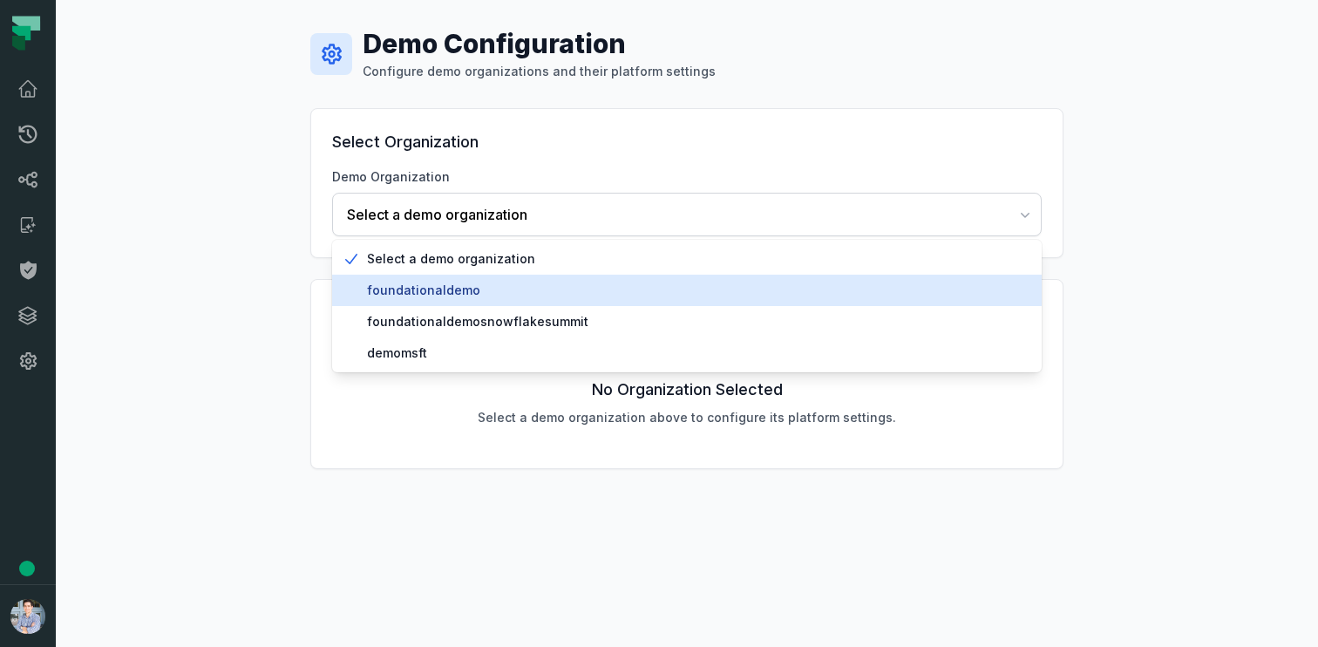
click at [445, 284] on span "foundationaldemo" at bounding box center [697, 290] width 661 height 17
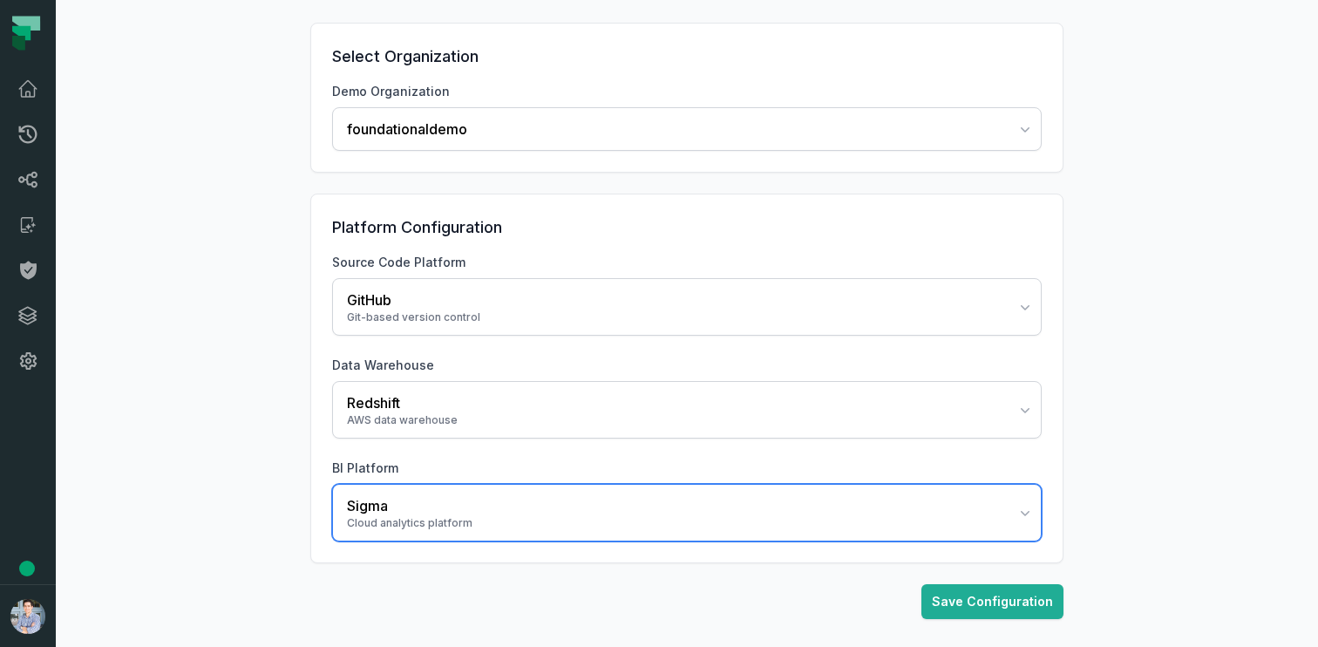
click at [386, 522] on div "Cloud analytics platform" at bounding box center [676, 523] width 659 height 14
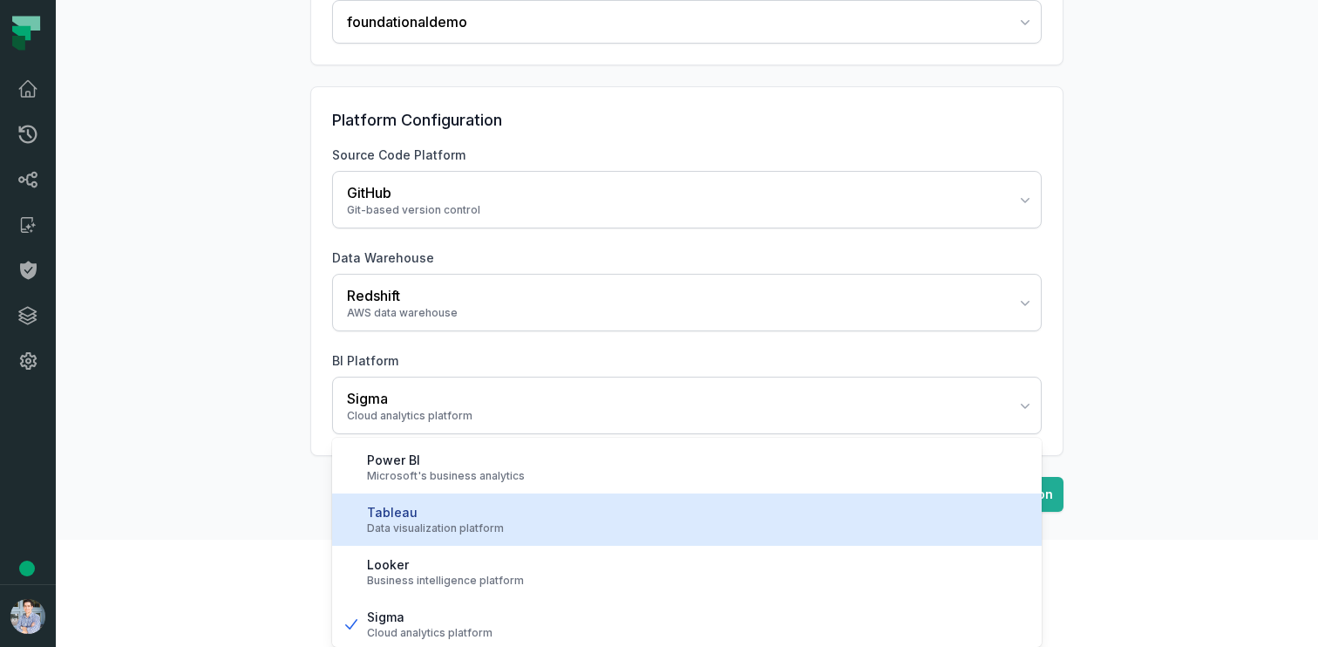
scroll to position [3, 0]
click at [410, 523] on div "Data visualization platform" at bounding box center [697, 525] width 661 height 14
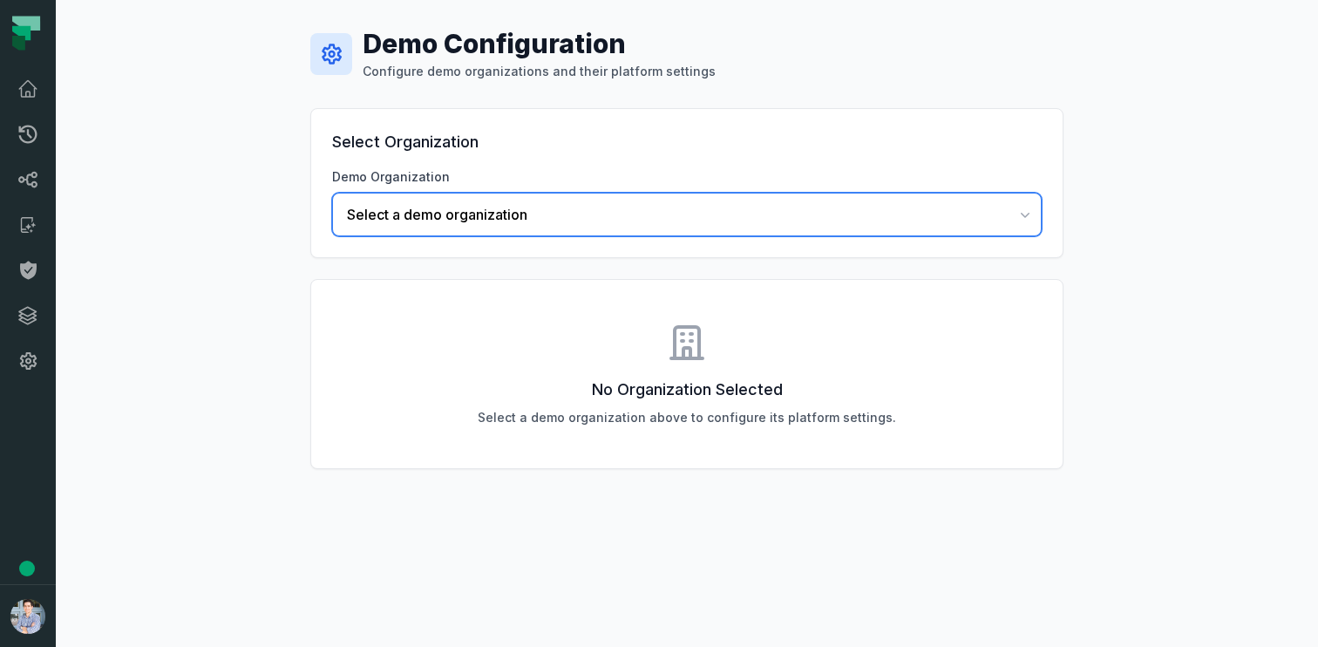
click at [401, 206] on span "Select a demo organization" at bounding box center [676, 214] width 659 height 21
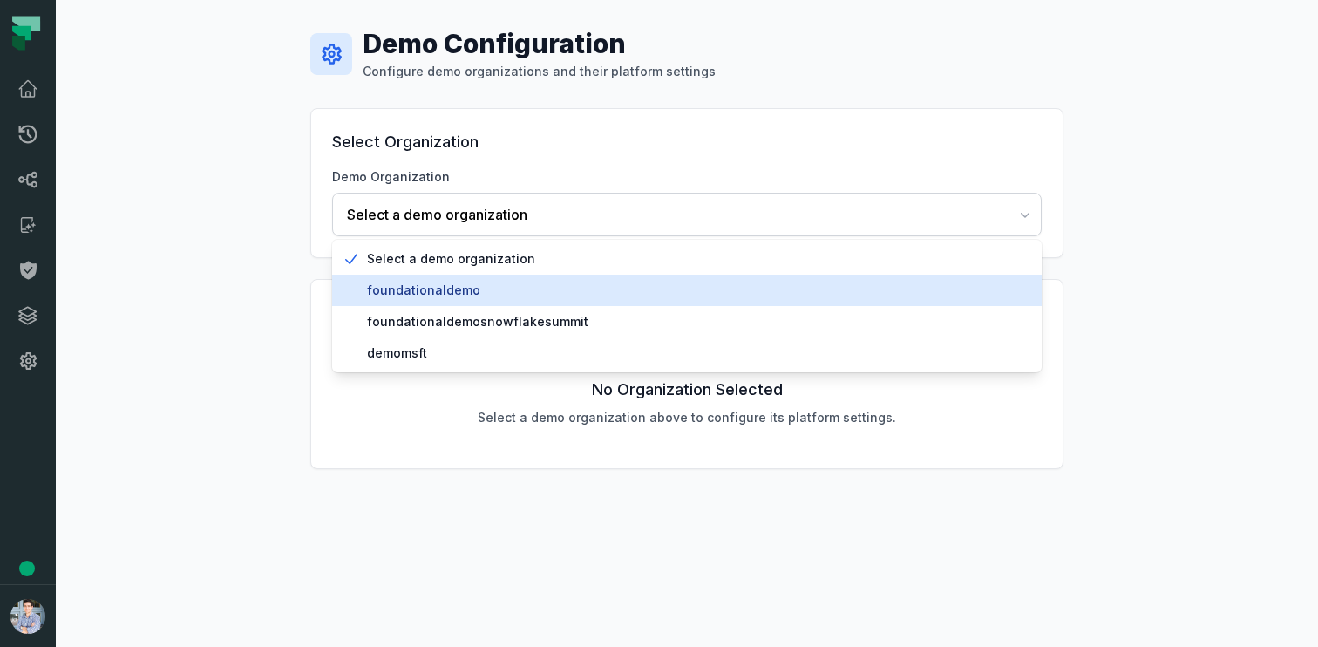
click at [413, 292] on span "foundationaldemo" at bounding box center [697, 290] width 661 height 17
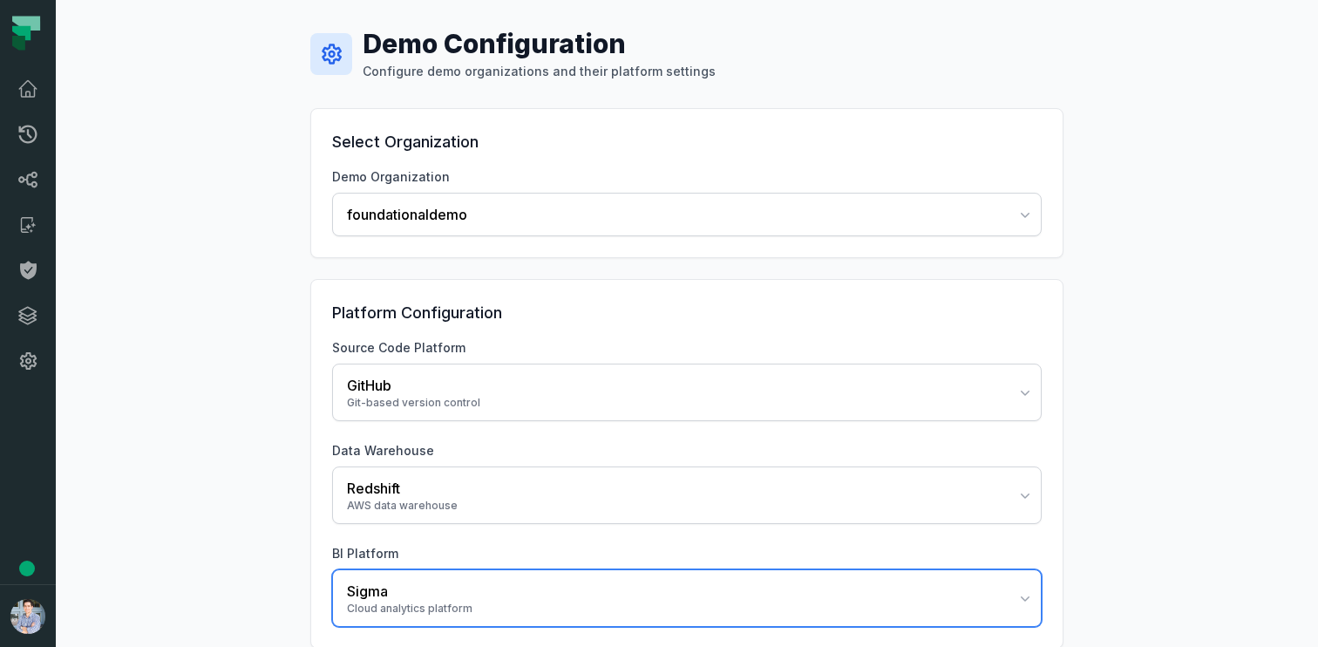
click at [415, 601] on div "Cloud analytics platform" at bounding box center [676, 608] width 659 height 14
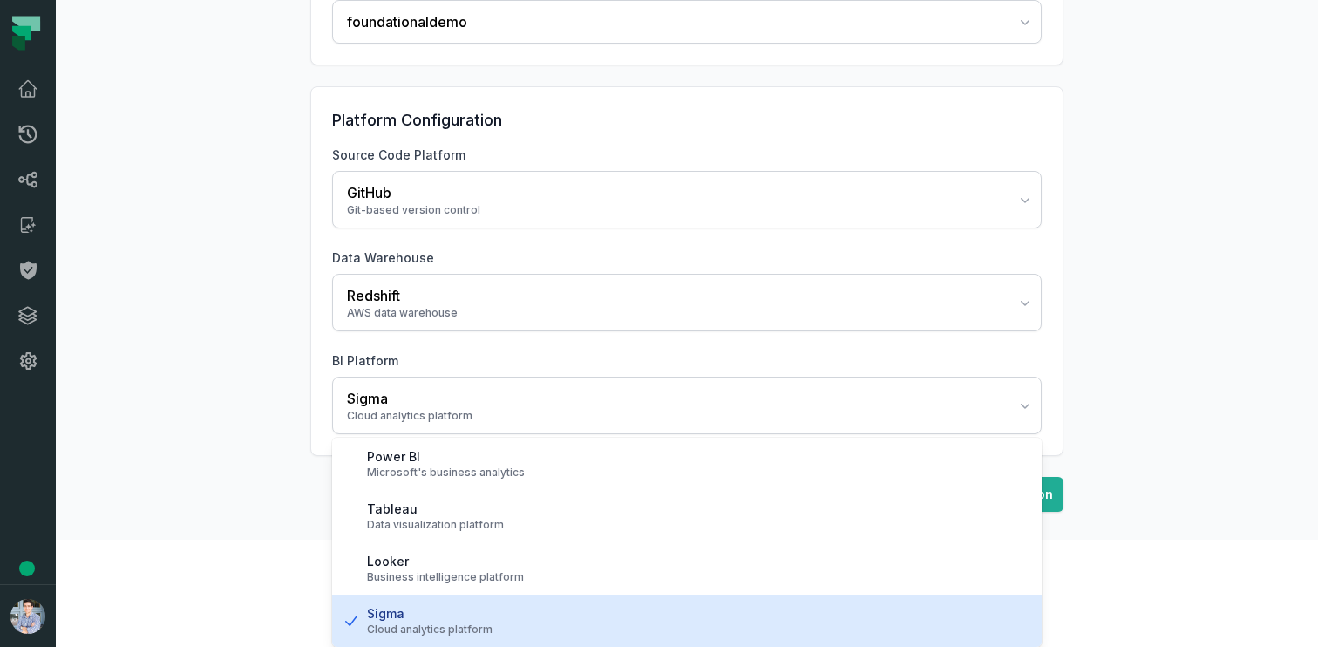
scroll to position [216, 0]
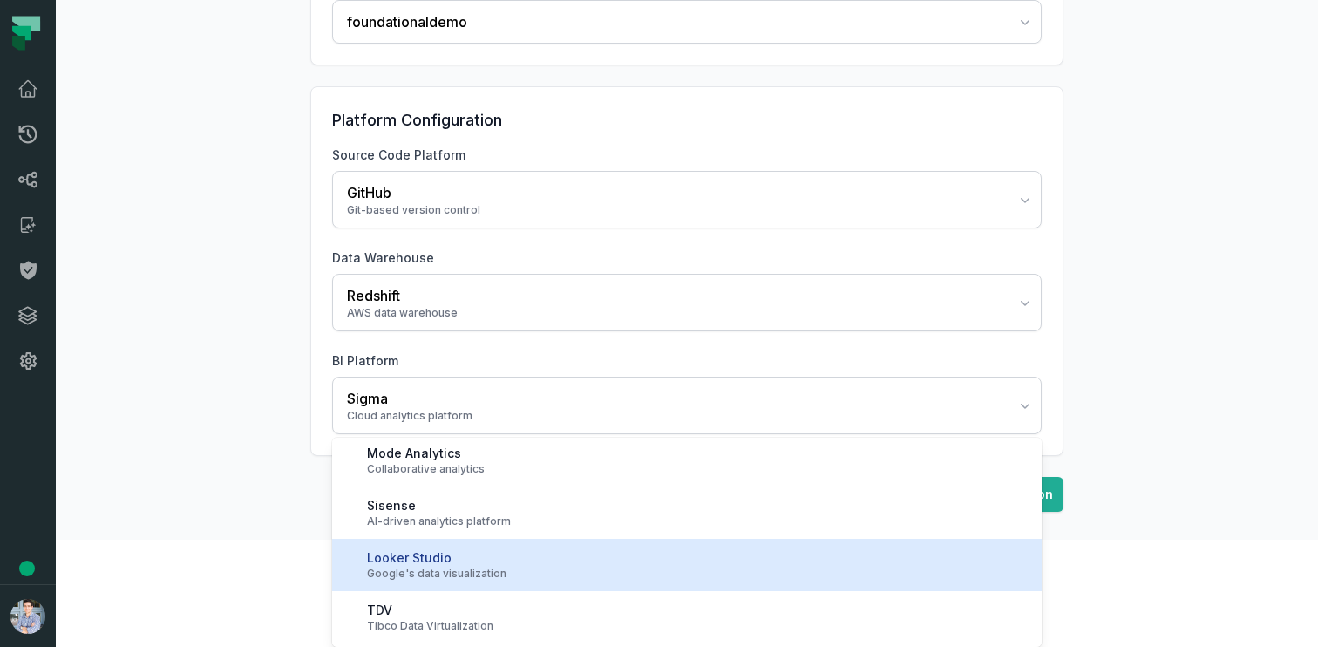
click at [424, 580] on div "Looker Studio Google's data visualization" at bounding box center [686, 565] width 709 height 52
